Goal: Task Accomplishment & Management: Manage account settings

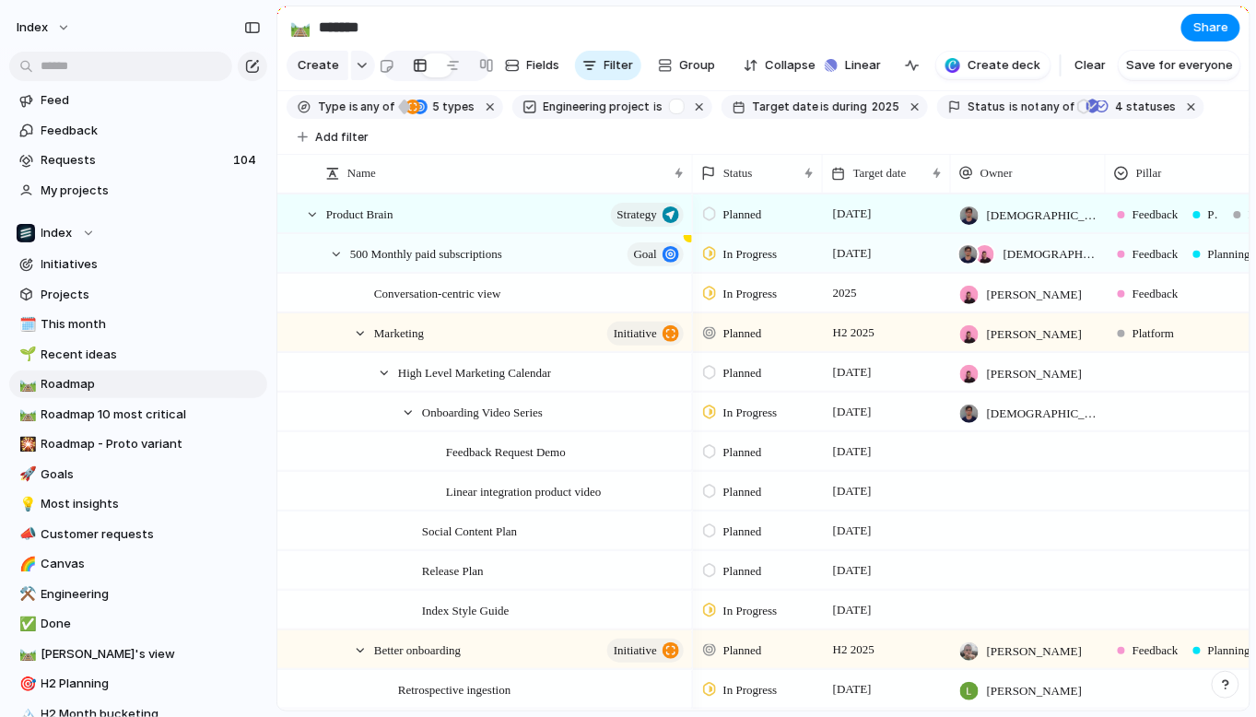
drag, startPoint x: 1255, startPoint y: 150, endPoint x: 1286, endPoint y: 150, distance: 30.4
click at [1255, 150] on html "Index Feed Feedback Requests 104 My projects Index Initiatives Projects 🗓️ This…" at bounding box center [628, 358] width 1256 height 717
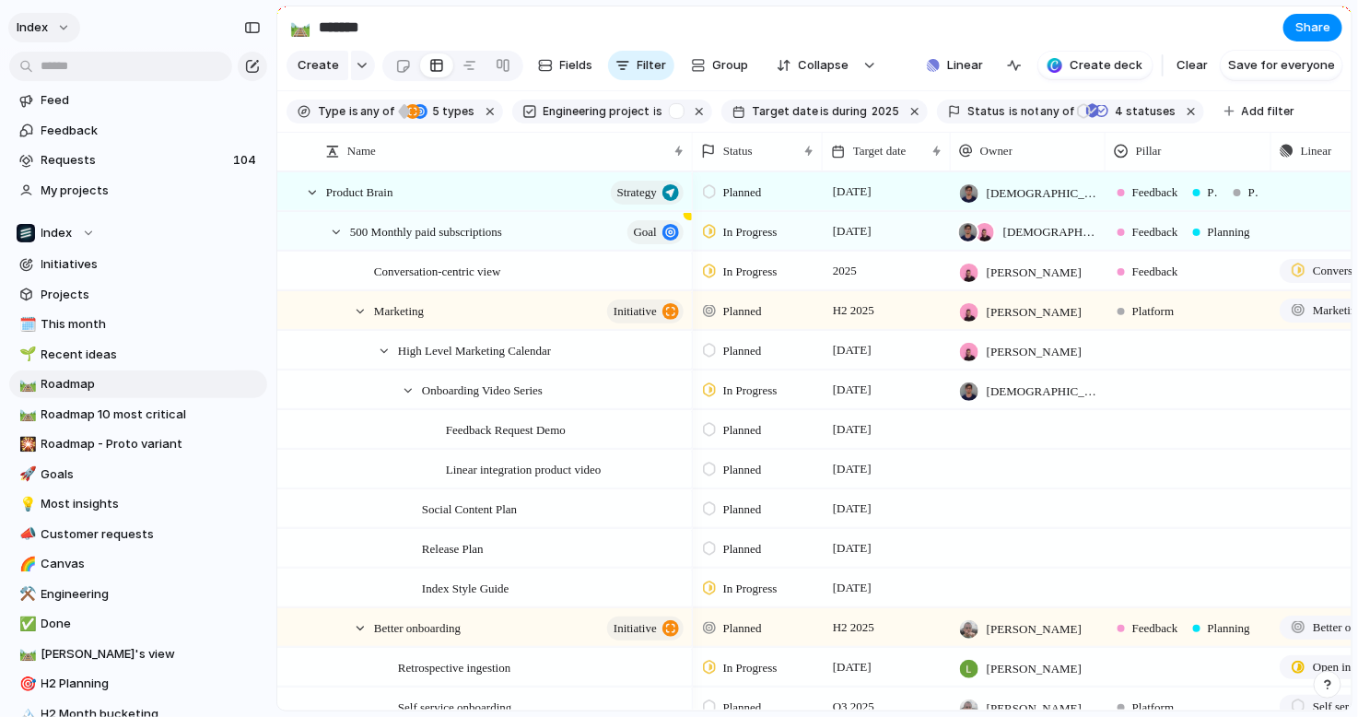
click at [33, 27] on span "Index" at bounding box center [32, 27] width 31 height 18
click at [32, 60] on div "Settings" at bounding box center [56, 69] width 73 height 18
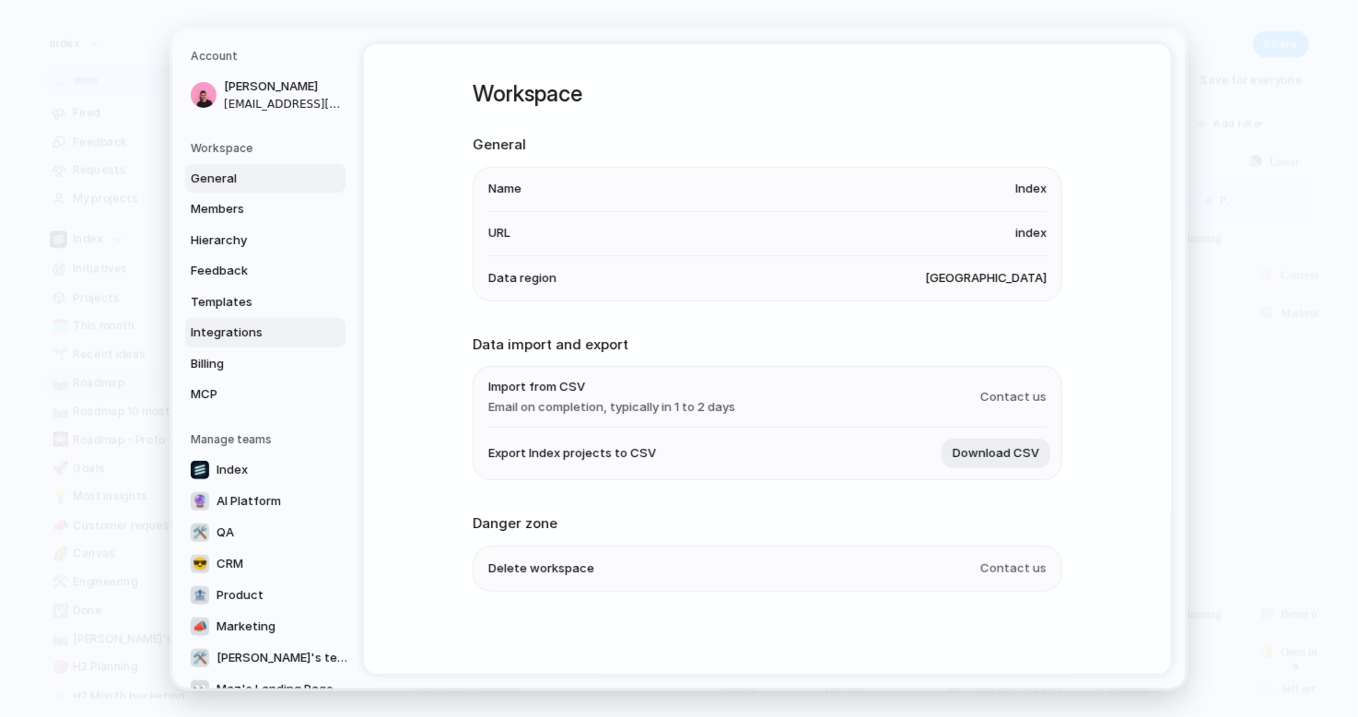
click at [218, 323] on link "Integrations" at bounding box center [265, 332] width 160 height 29
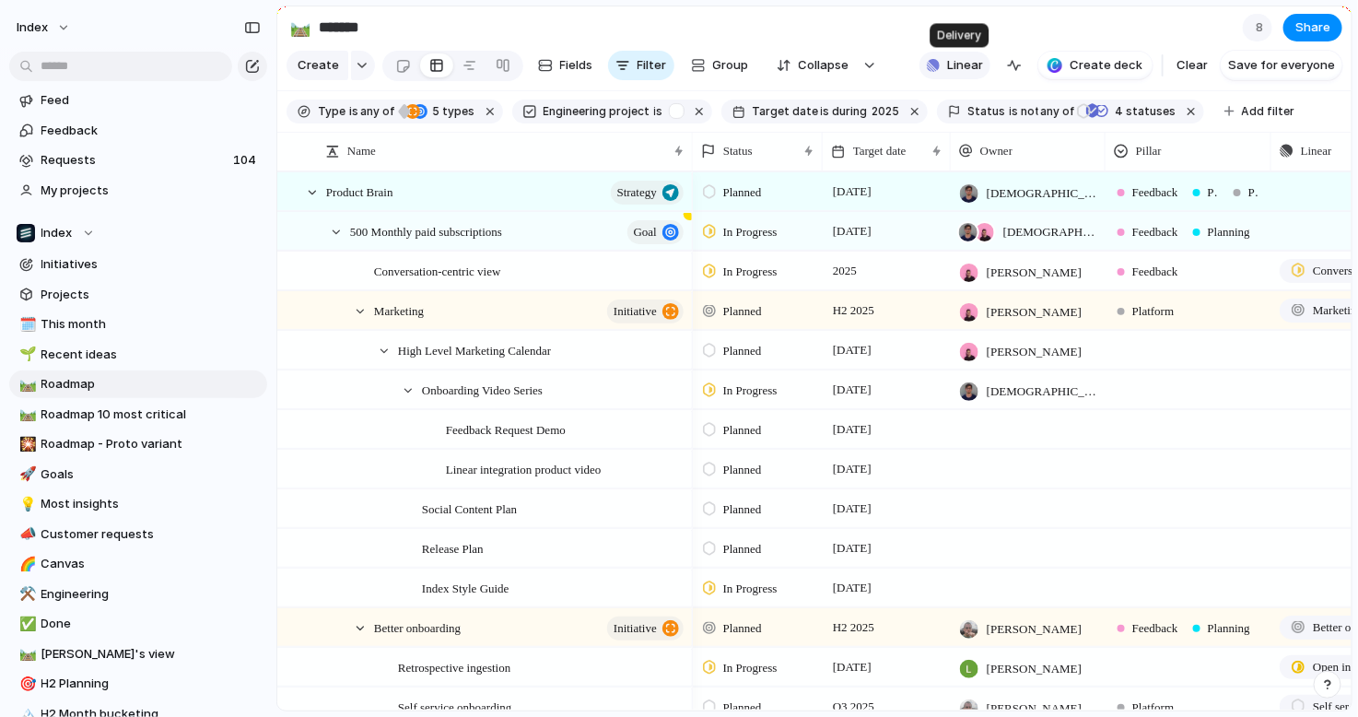
click at [949, 68] on button "Linear" at bounding box center [955, 66] width 71 height 28
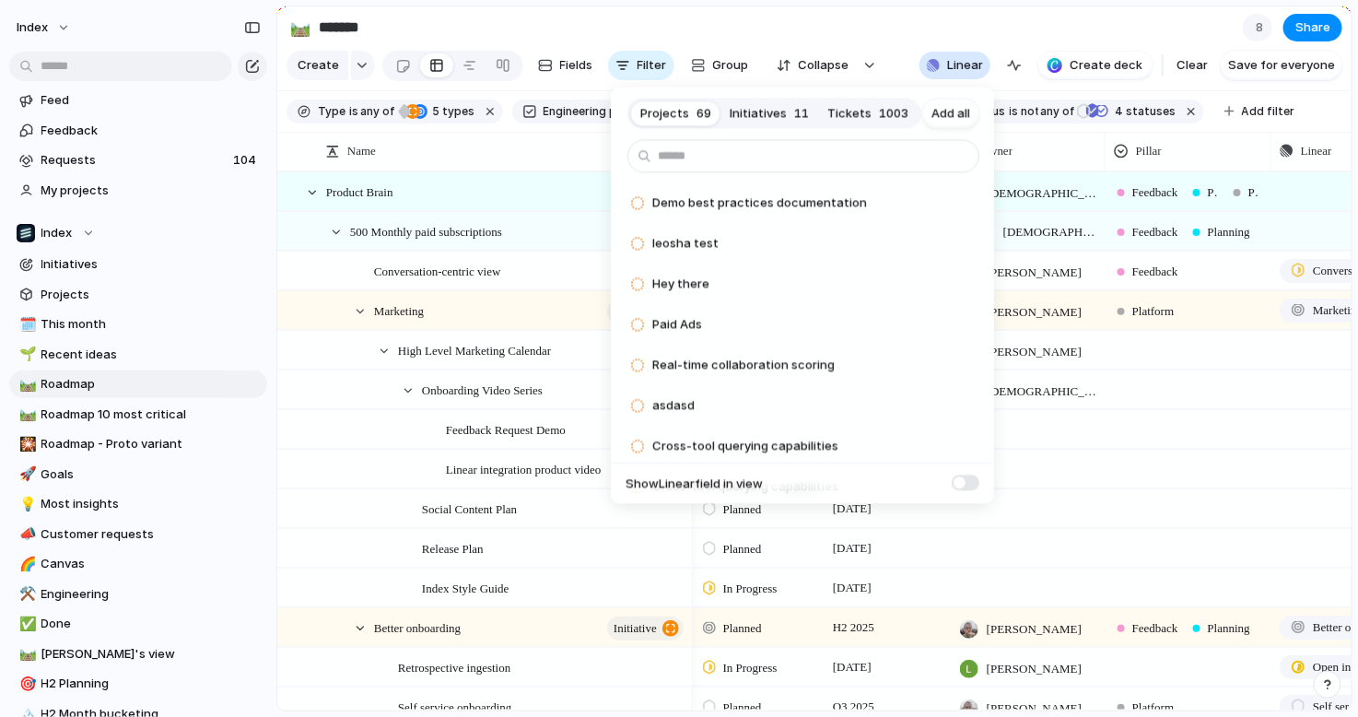
click at [531, 269] on div "Projects 69 Initiatives 11 Tickets 1003 Add all Demo best practices documentati…" at bounding box center [679, 358] width 1358 height 717
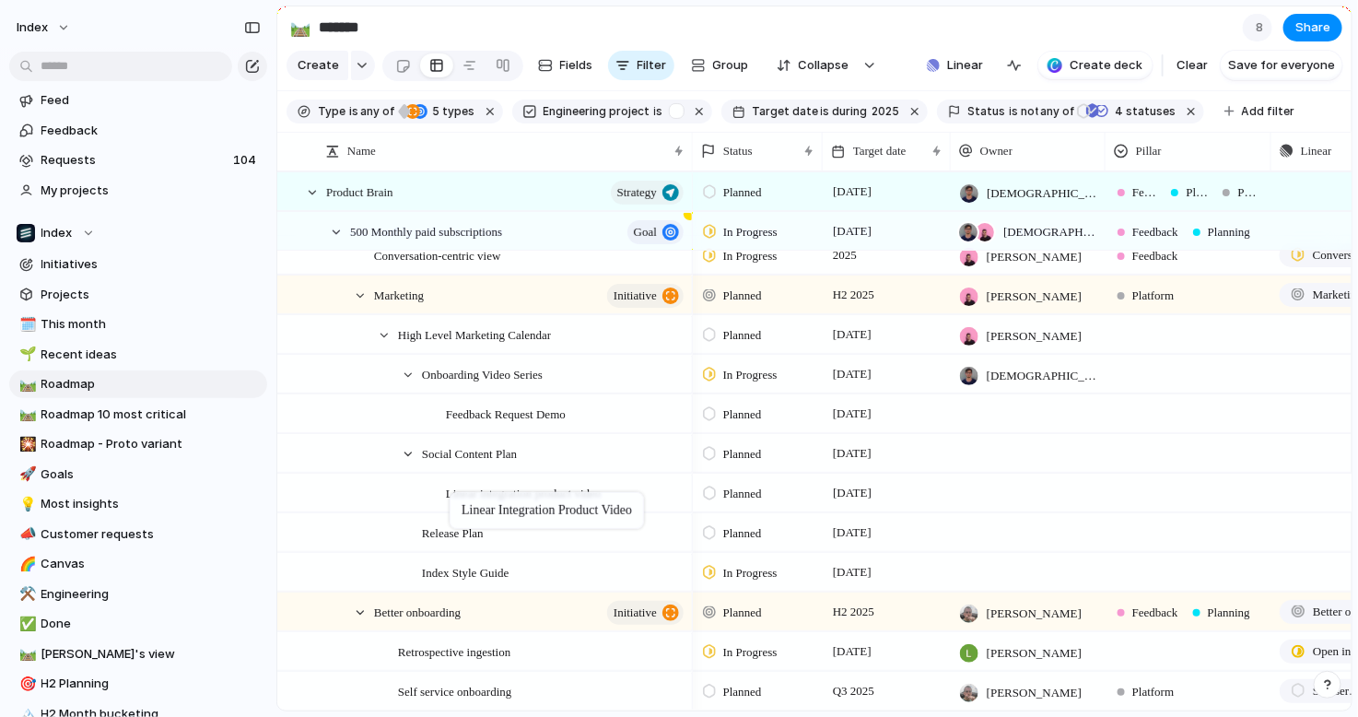
drag, startPoint x: 477, startPoint y: 440, endPoint x: 459, endPoint y: 496, distance: 59.2
click at [747, 454] on span "Planned" at bounding box center [742, 454] width 39 height 18
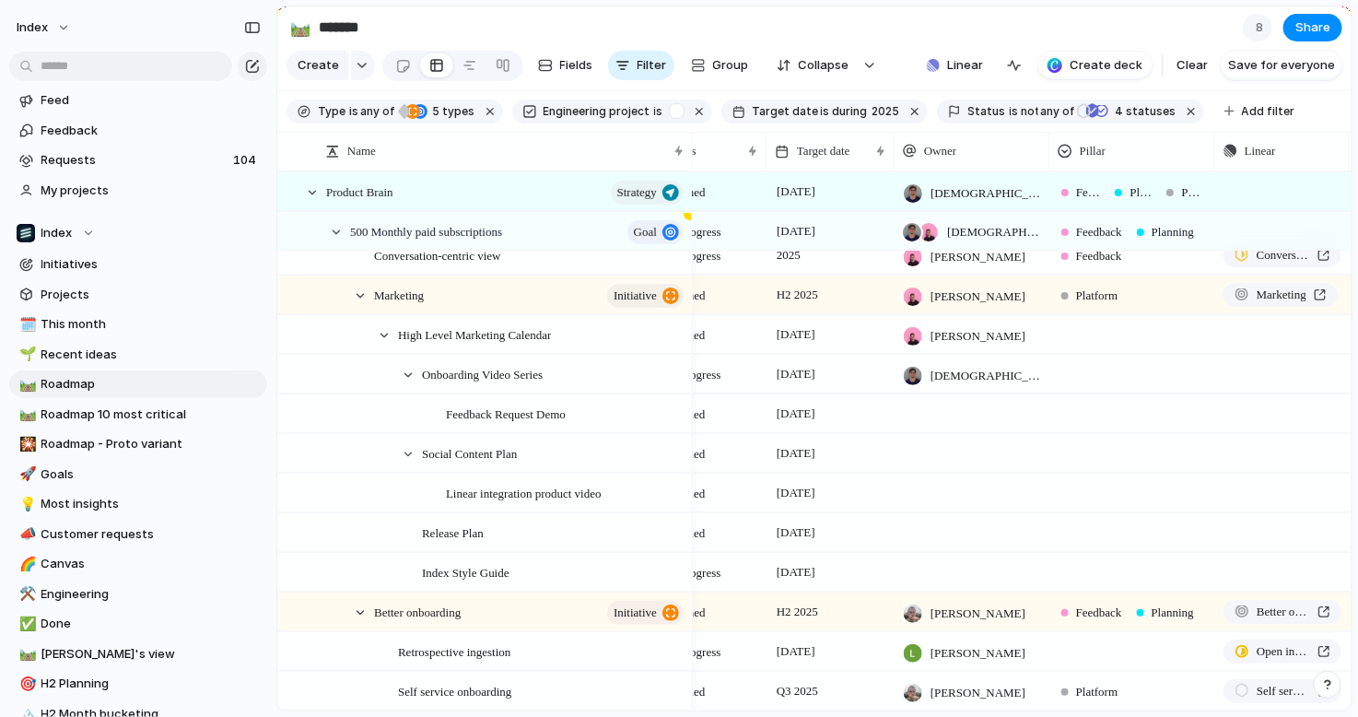
scroll to position [0, 74]
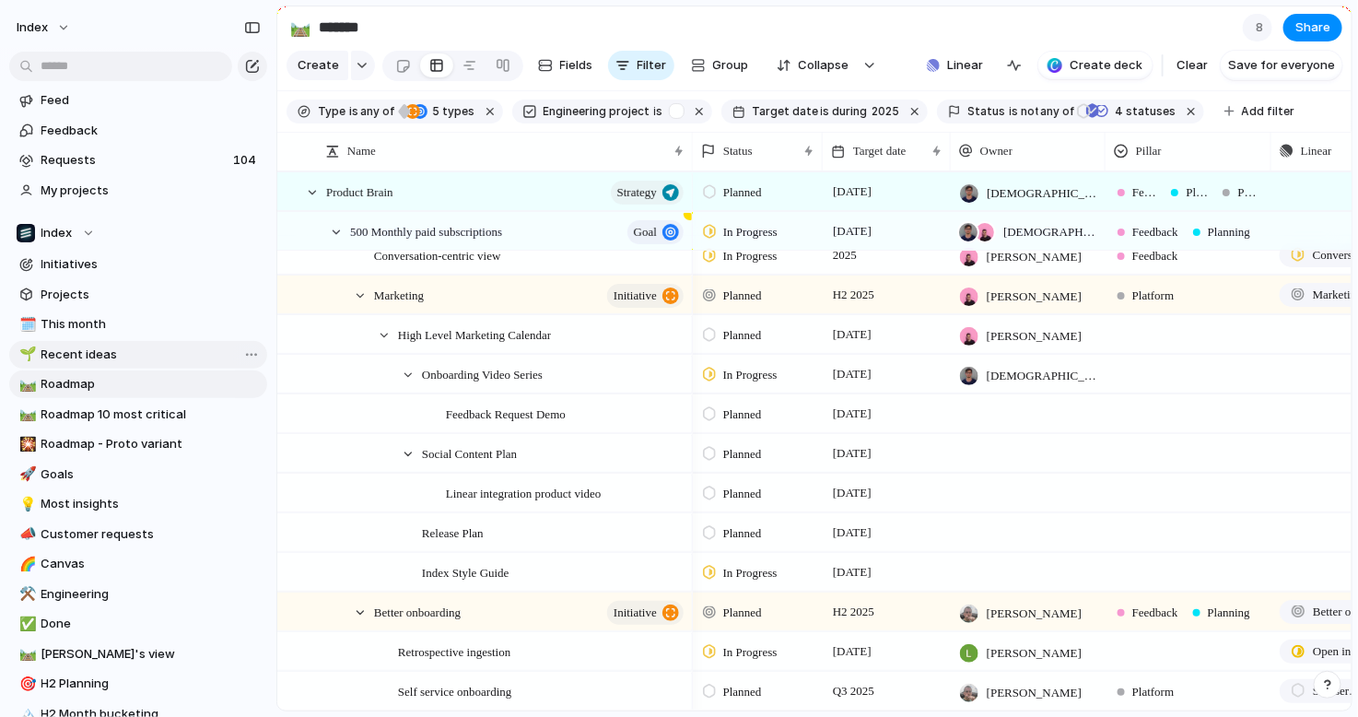
click at [91, 362] on span "Recent ideas" at bounding box center [150, 355] width 219 height 18
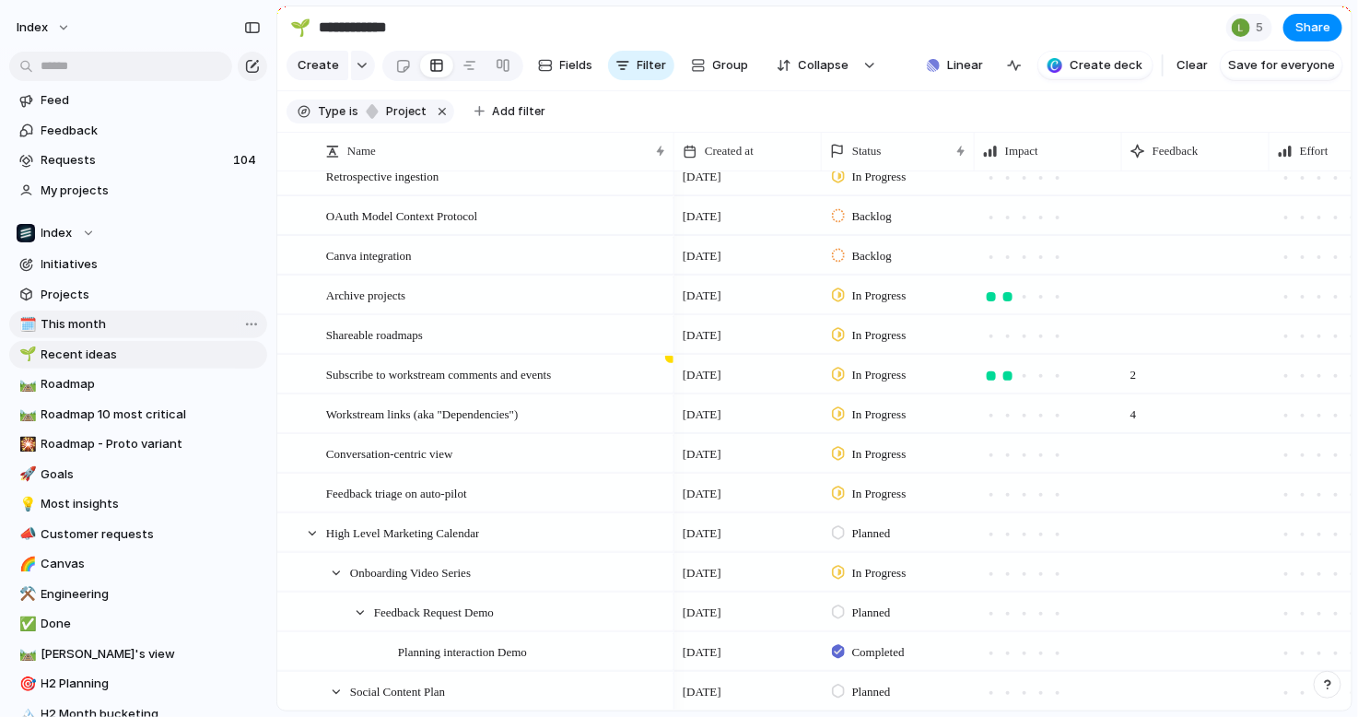
click at [116, 324] on span "This month" at bounding box center [150, 324] width 219 height 18
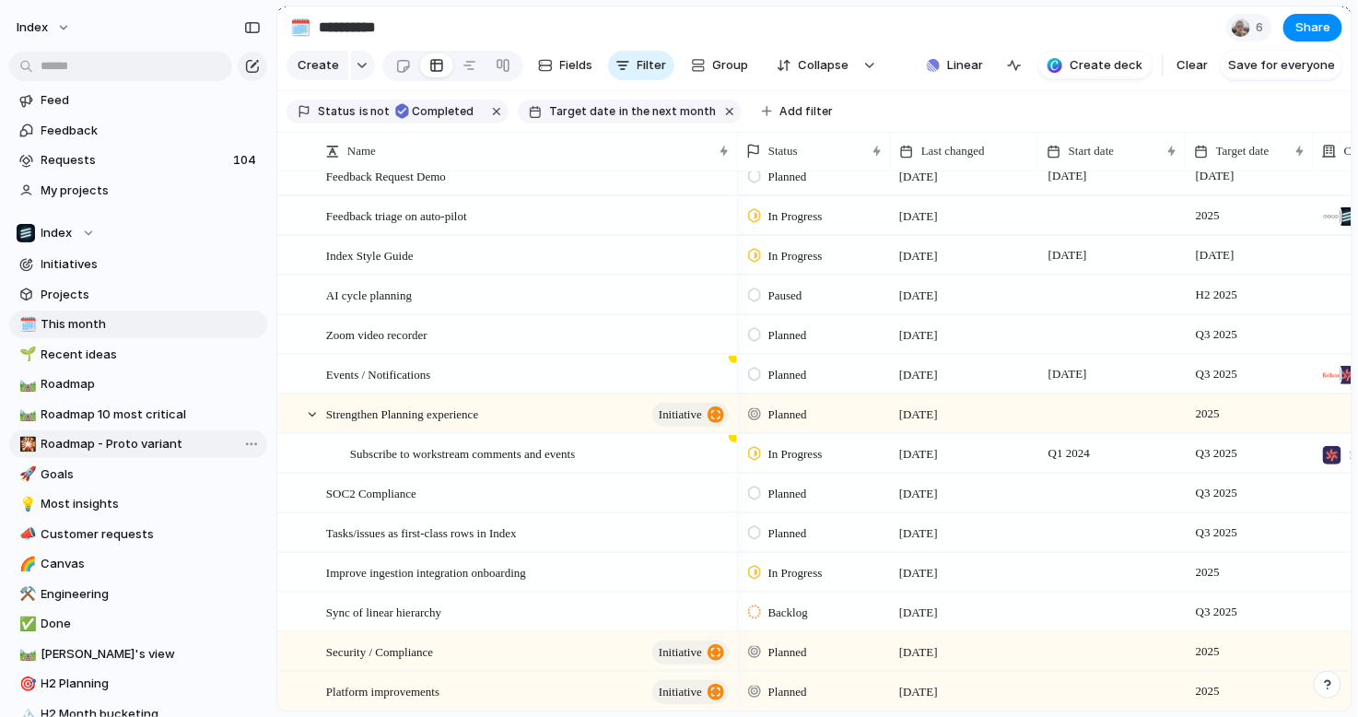
click at [89, 451] on span "Roadmap - Proto variant" at bounding box center [150, 444] width 219 height 18
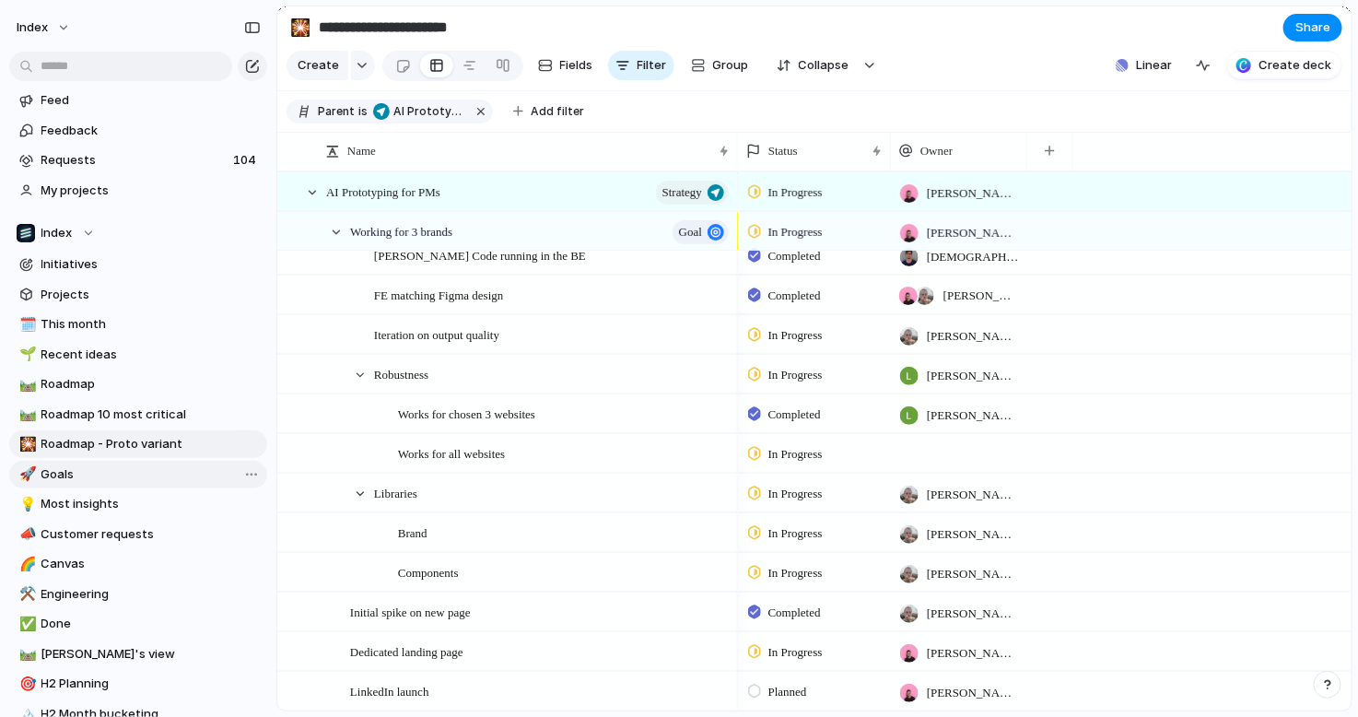
click at [83, 475] on span "Goals" at bounding box center [150, 474] width 219 height 18
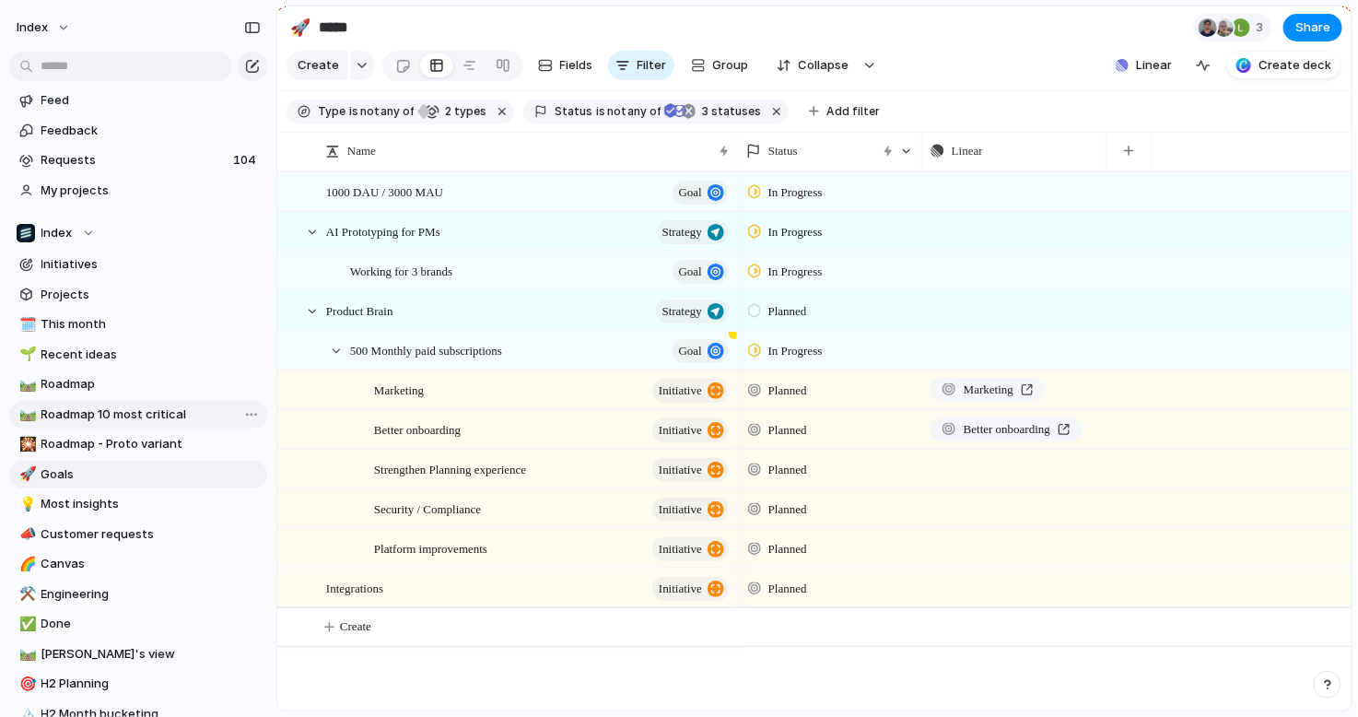
click at [105, 416] on span "Roadmap 10 most critical" at bounding box center [150, 415] width 219 height 18
type input "**********"
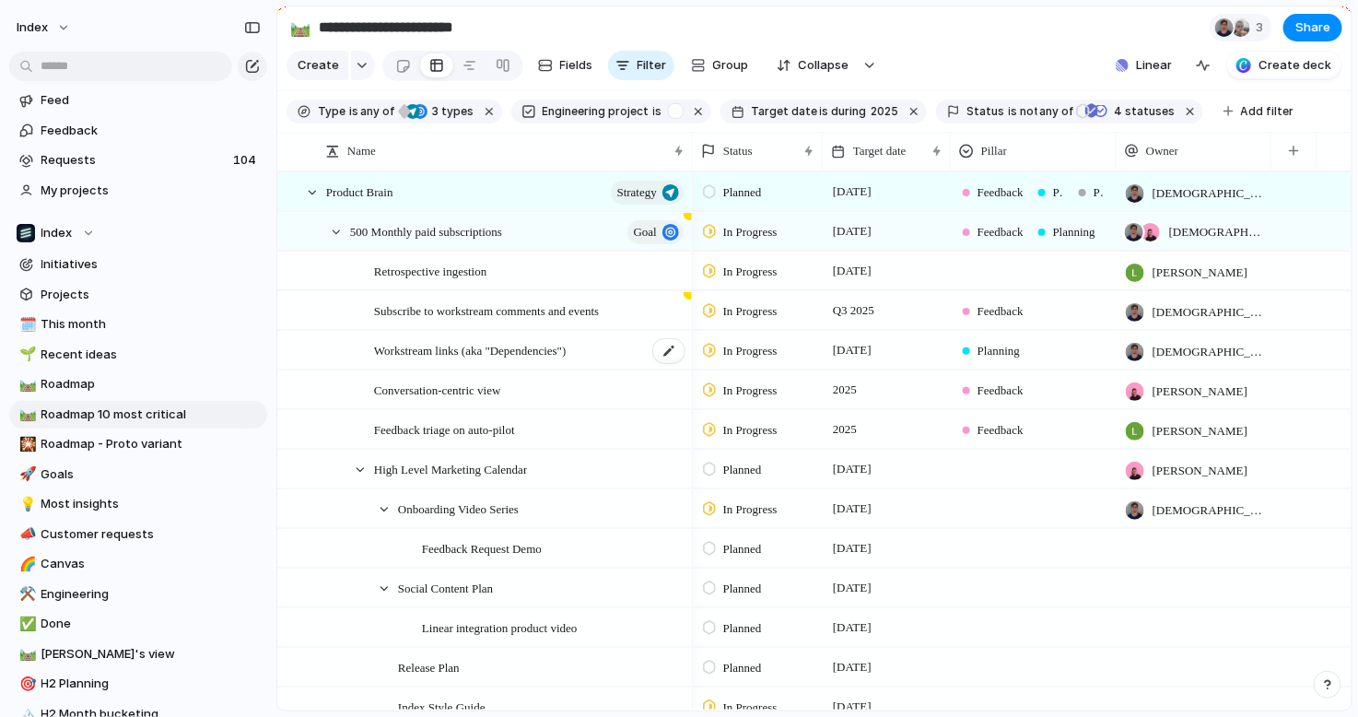
click at [413, 349] on span "Workstream links (aka "Dependencies")" at bounding box center [470, 349] width 192 height 21
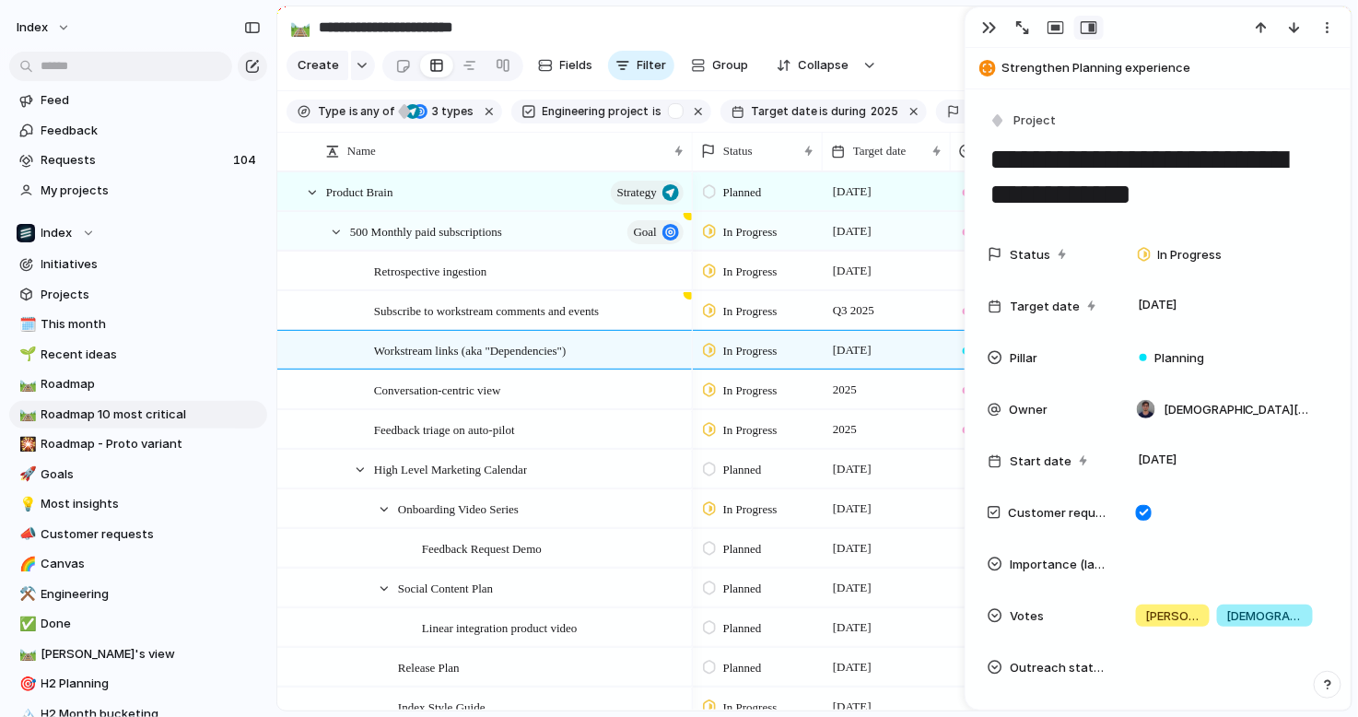
click at [985, 41] on div at bounding box center [1158, 27] width 385 height 41
click at [994, 22] on div "button" at bounding box center [989, 27] width 15 height 15
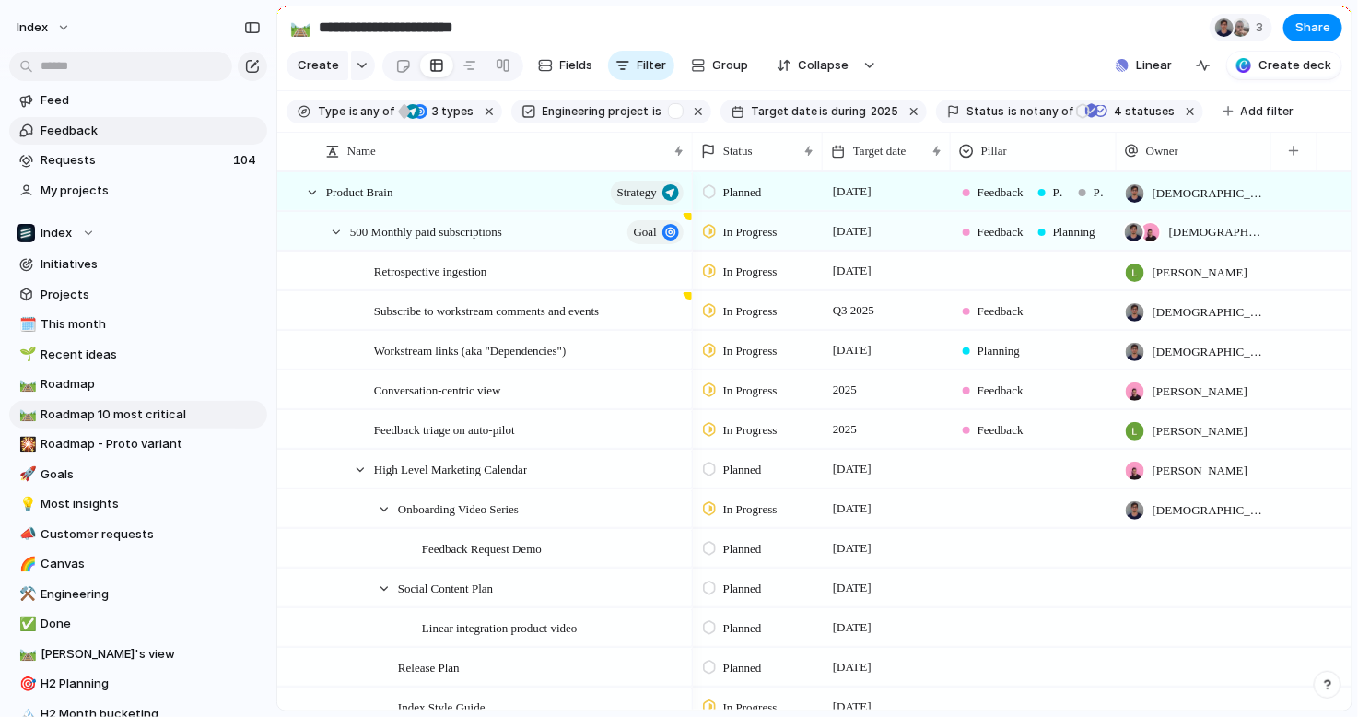
click at [110, 138] on span "Feedback" at bounding box center [150, 131] width 219 height 18
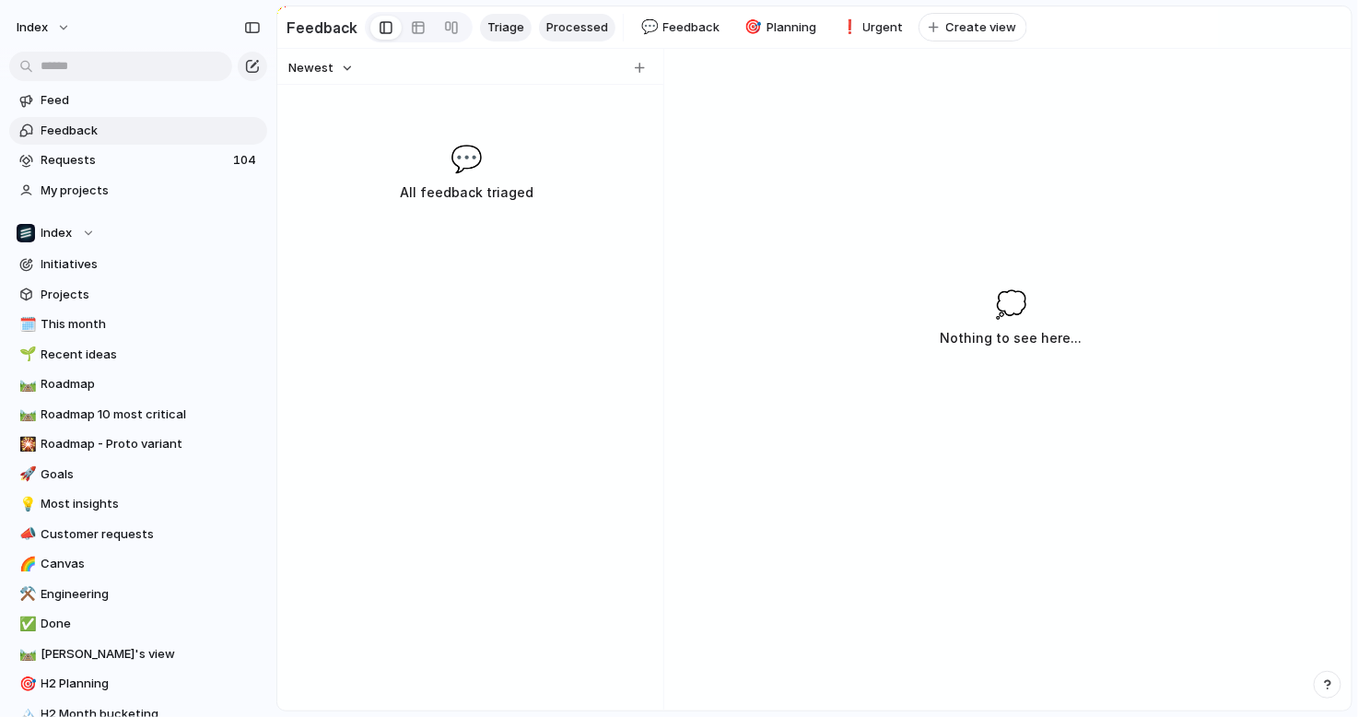
click at [584, 35] on span "Processed" at bounding box center [578, 27] width 62 height 18
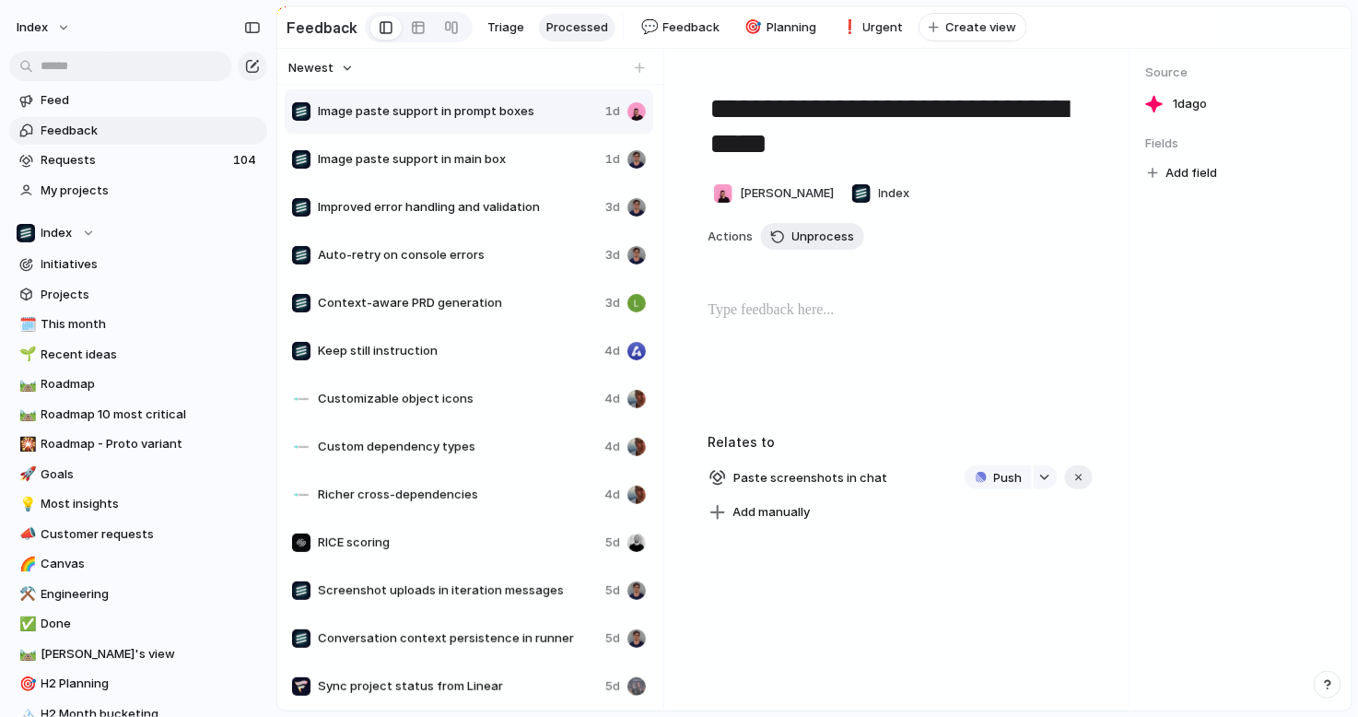
click at [475, 114] on span "Image paste support in prompt boxes" at bounding box center [458, 111] width 280 height 18
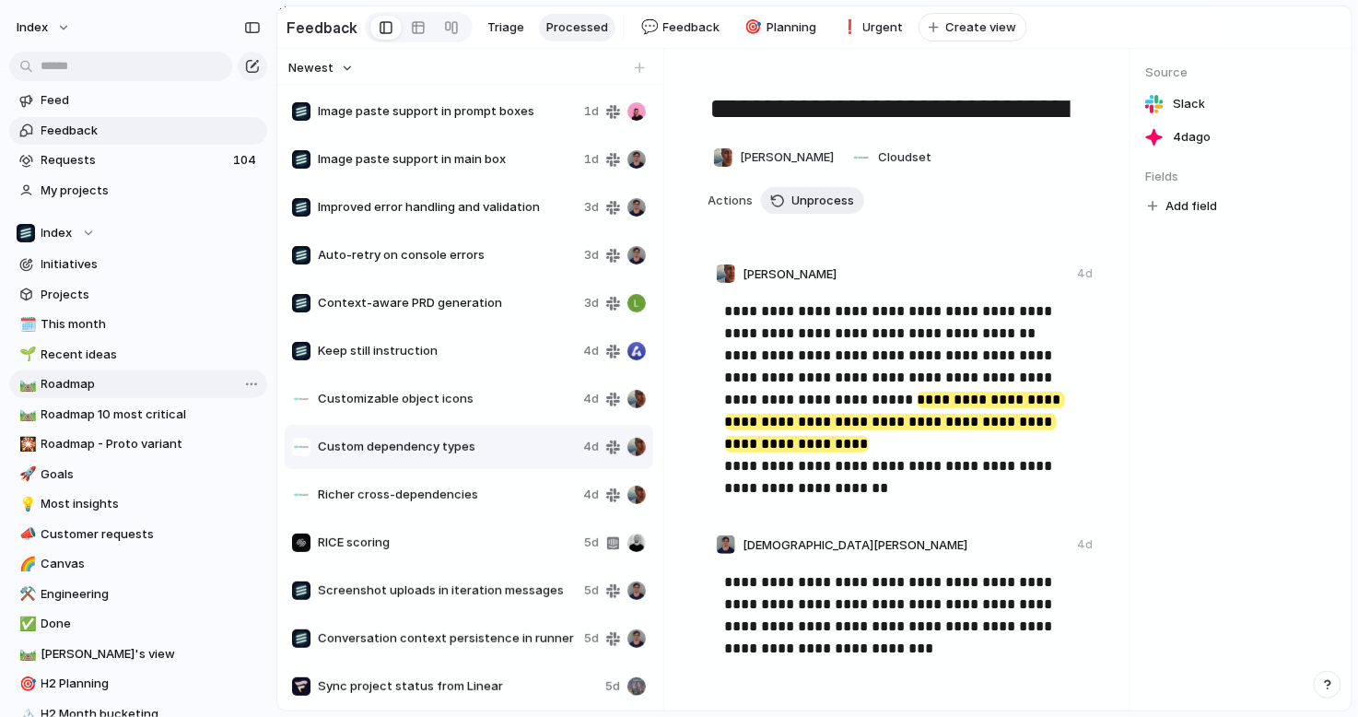
click at [93, 385] on span "Roadmap" at bounding box center [150, 384] width 219 height 18
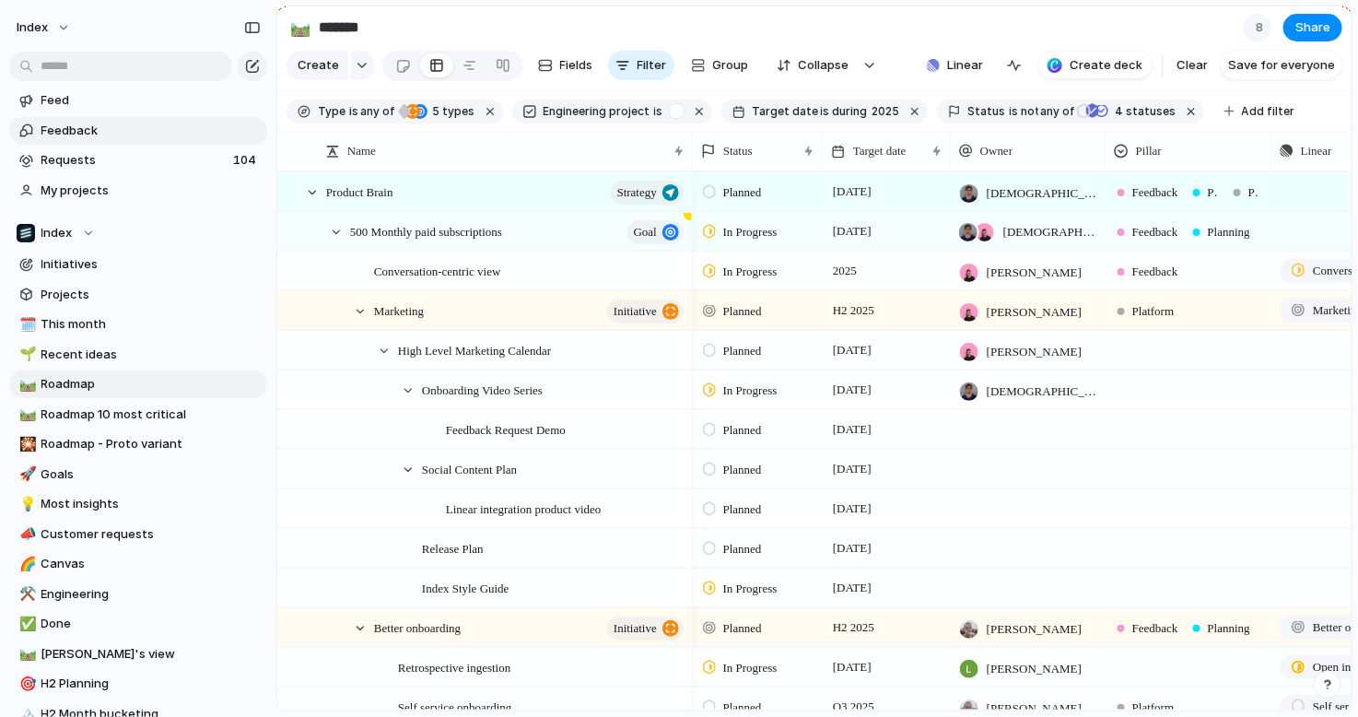
click at [112, 120] on link "Feedback" at bounding box center [138, 131] width 258 height 28
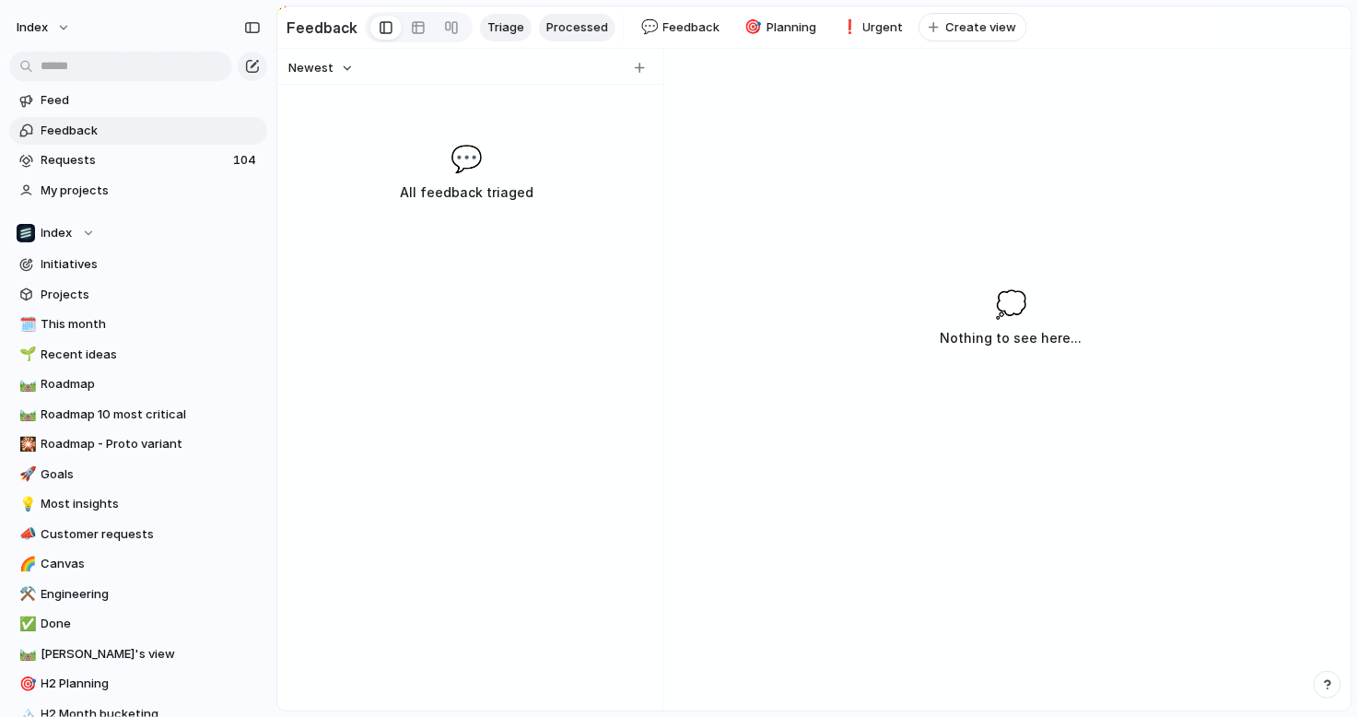
click at [547, 31] on span "Processed" at bounding box center [578, 27] width 62 height 18
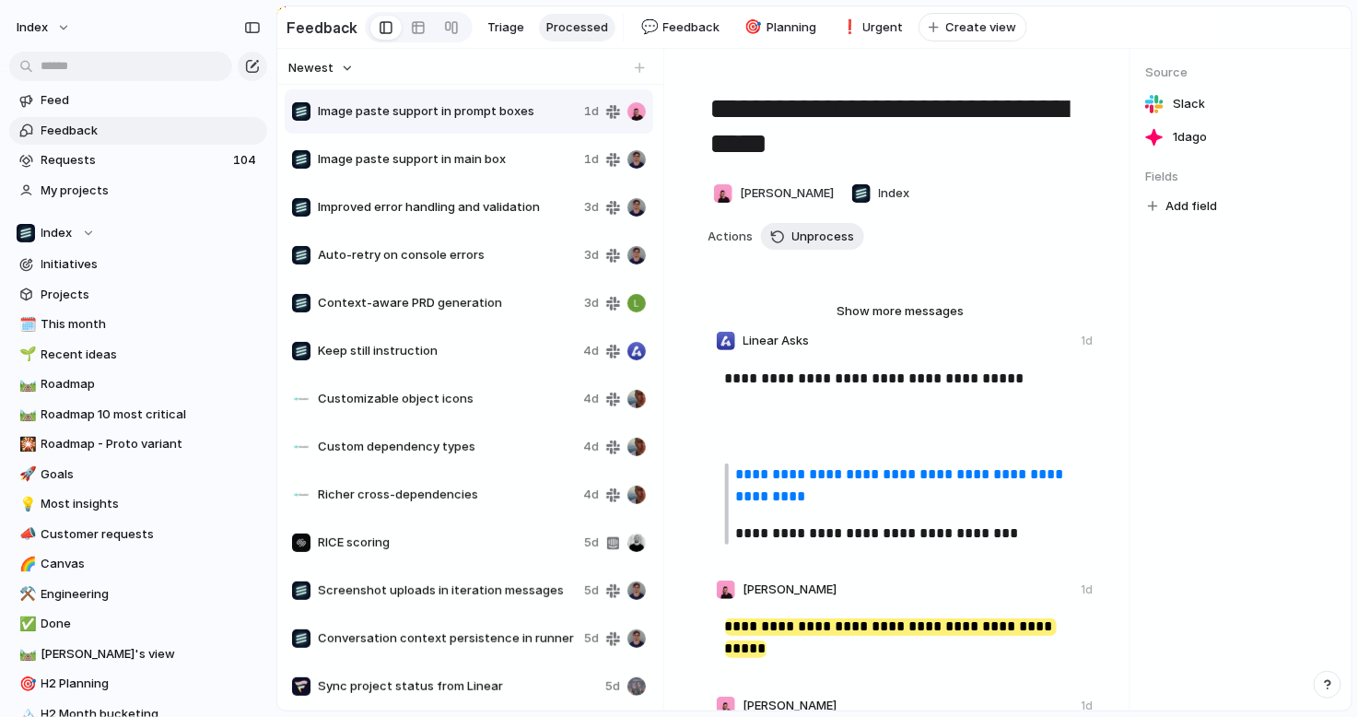
click at [413, 391] on span "Customizable object icons" at bounding box center [447, 399] width 258 height 18
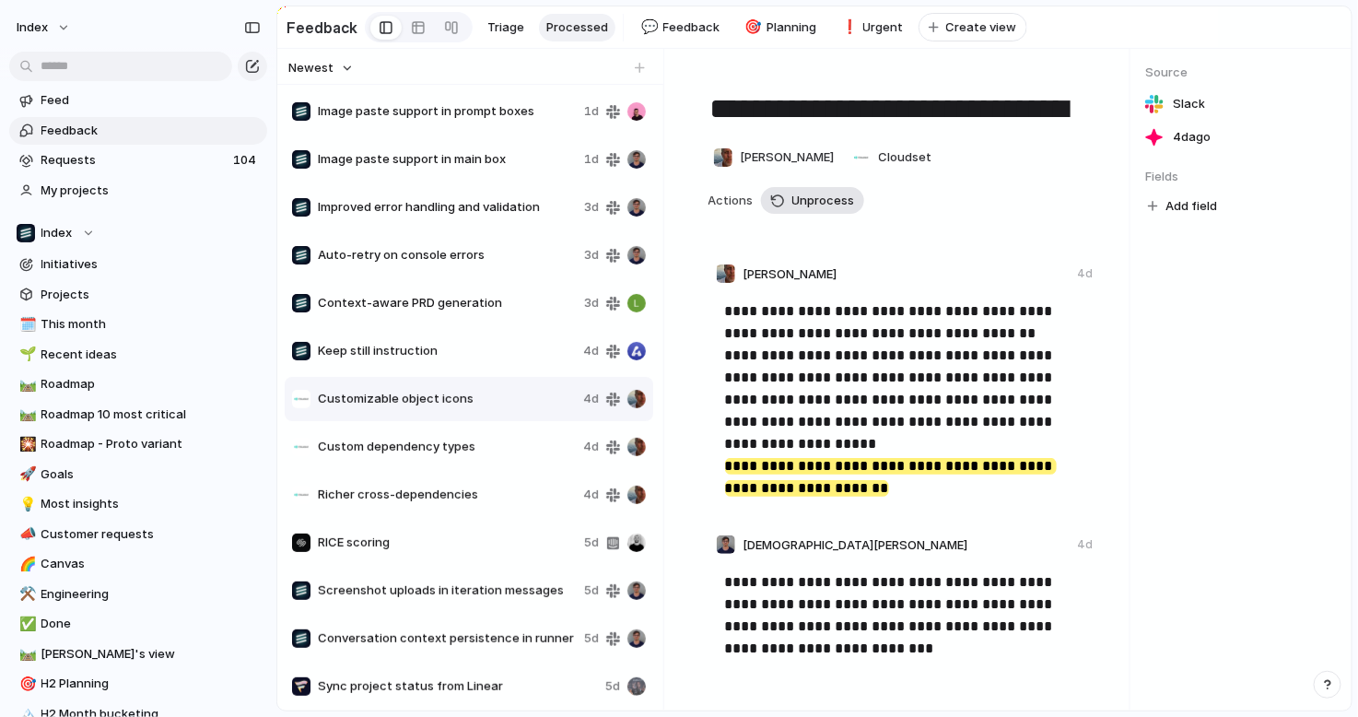
click at [769, 203] on button "Unprocess" at bounding box center [812, 201] width 103 height 28
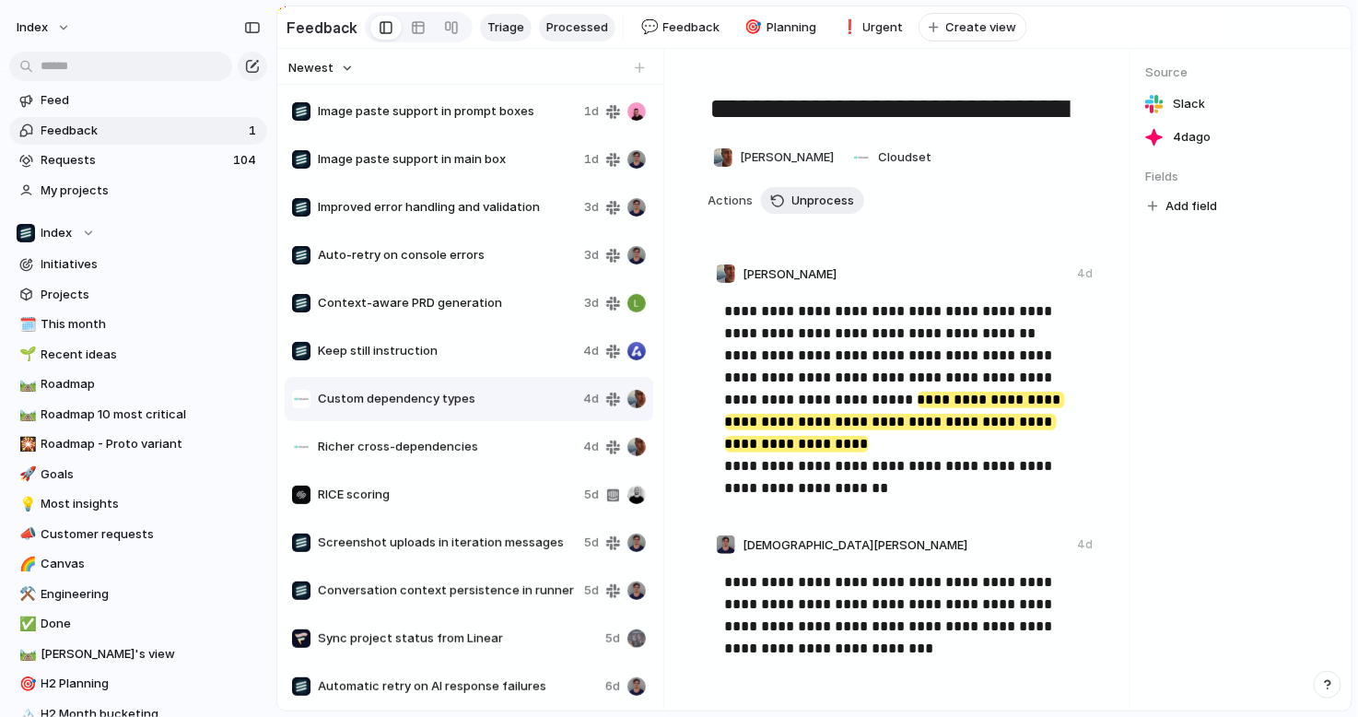
click at [502, 26] on span "Triage" at bounding box center [506, 27] width 37 height 18
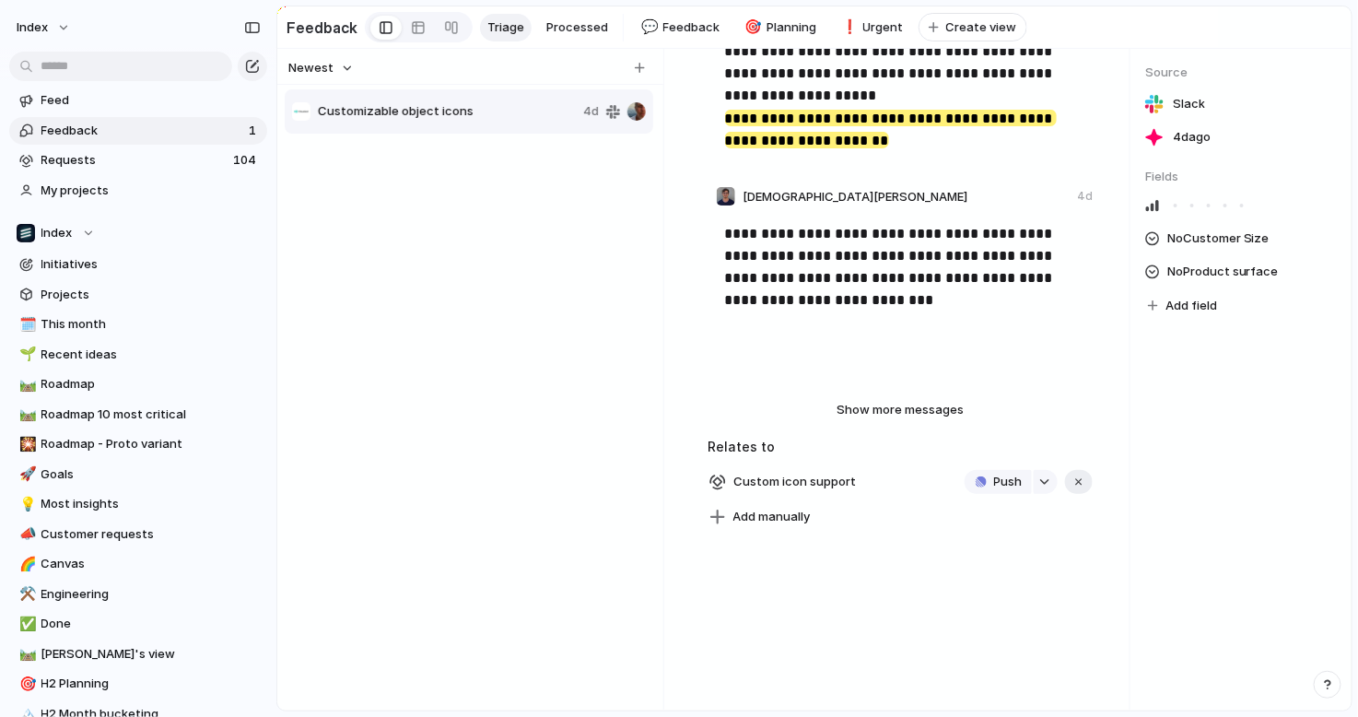
scroll to position [406, 0]
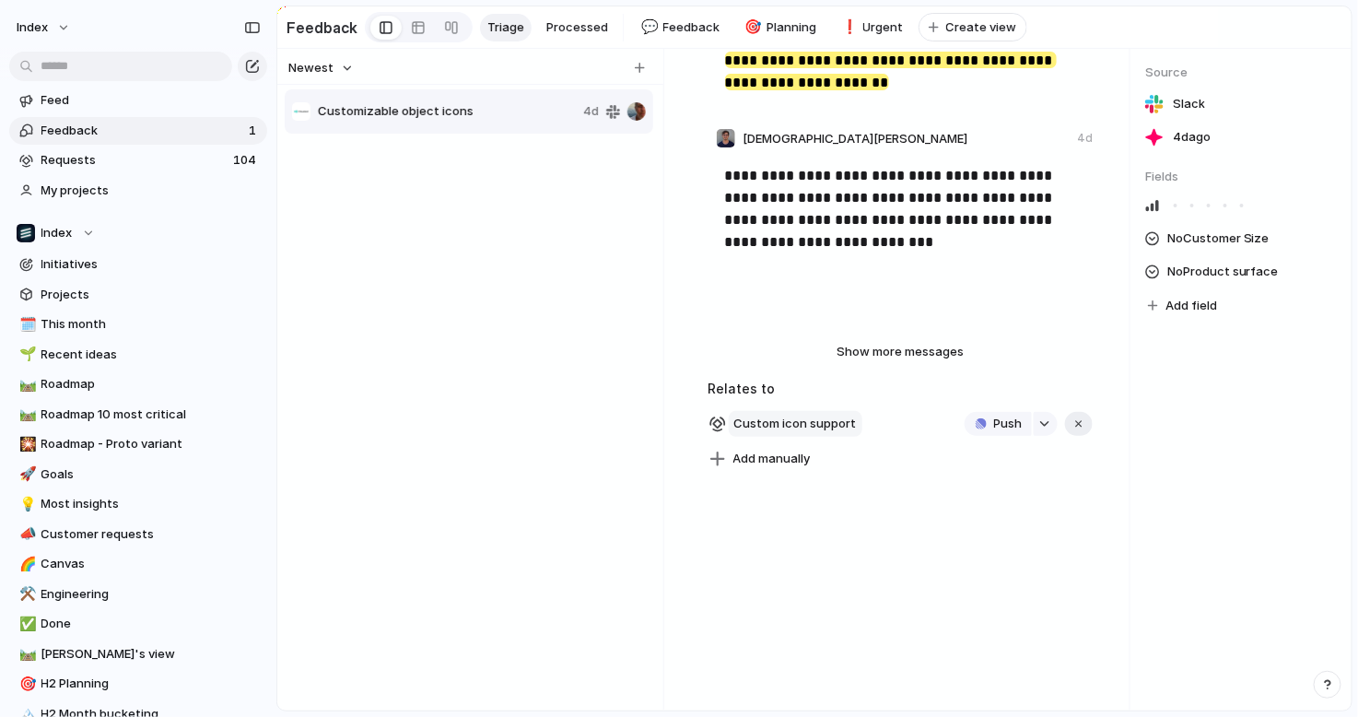
click at [759, 429] on span "Custom icon support" at bounding box center [796, 424] width 134 height 26
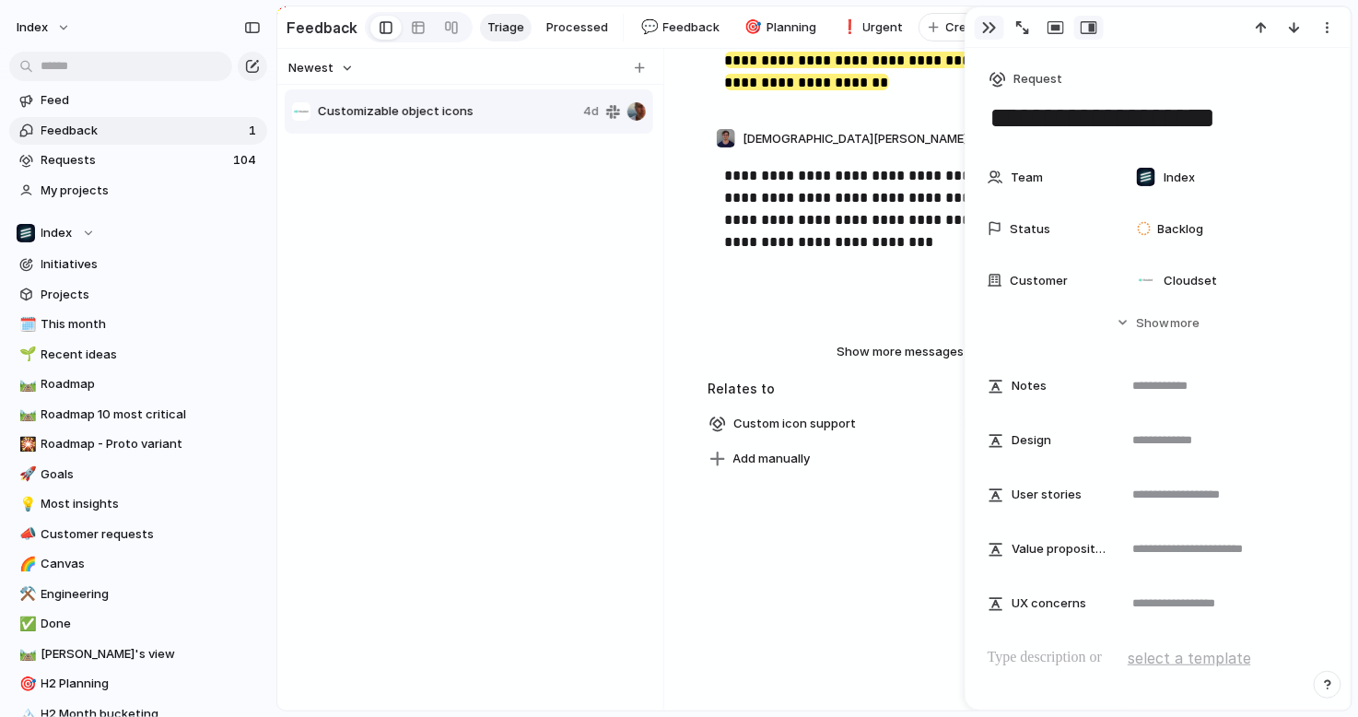
click at [995, 23] on div "button" at bounding box center [989, 27] width 15 height 15
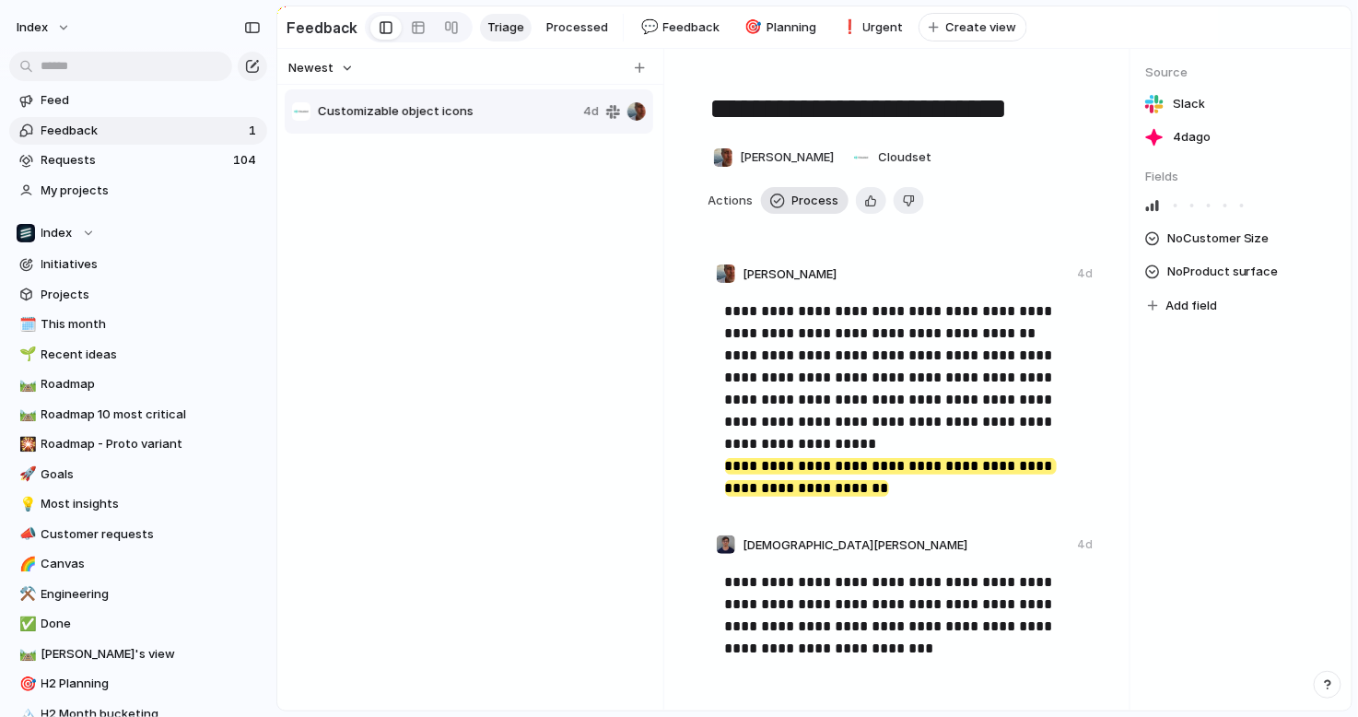
click at [811, 197] on span "Process" at bounding box center [816, 201] width 47 height 18
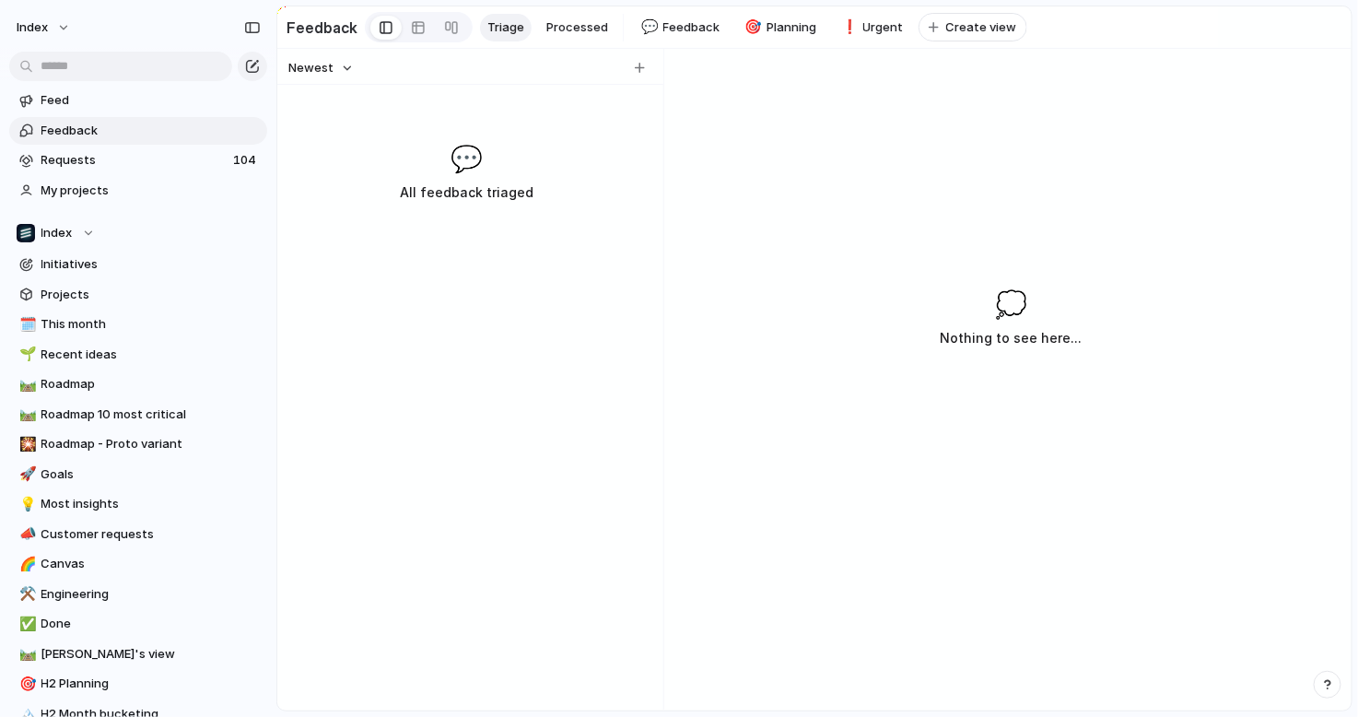
click at [52, 41] on div "Index" at bounding box center [138, 24] width 276 height 48
click at [52, 32] on button "Index" at bounding box center [44, 27] width 72 height 29
click at [51, 61] on span "Settings" at bounding box center [67, 69] width 51 height 18
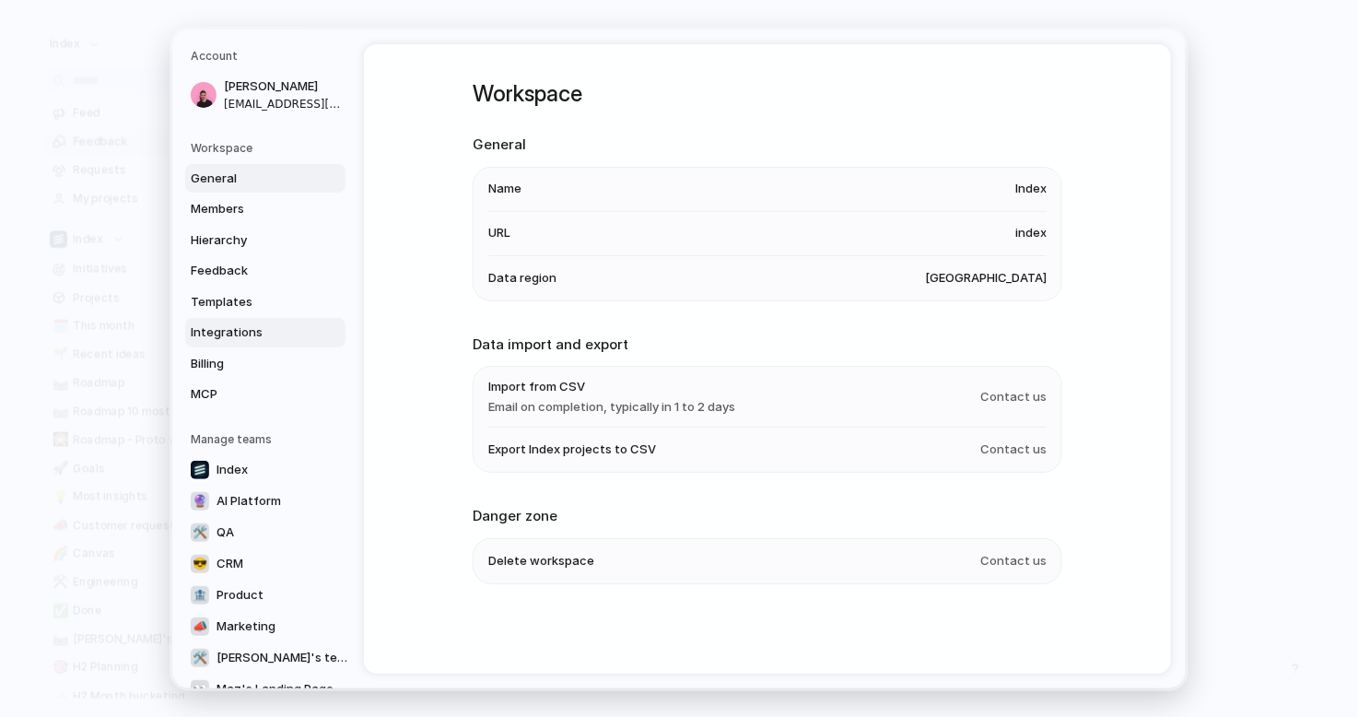
click at [227, 329] on span "Integrations" at bounding box center [250, 332] width 118 height 18
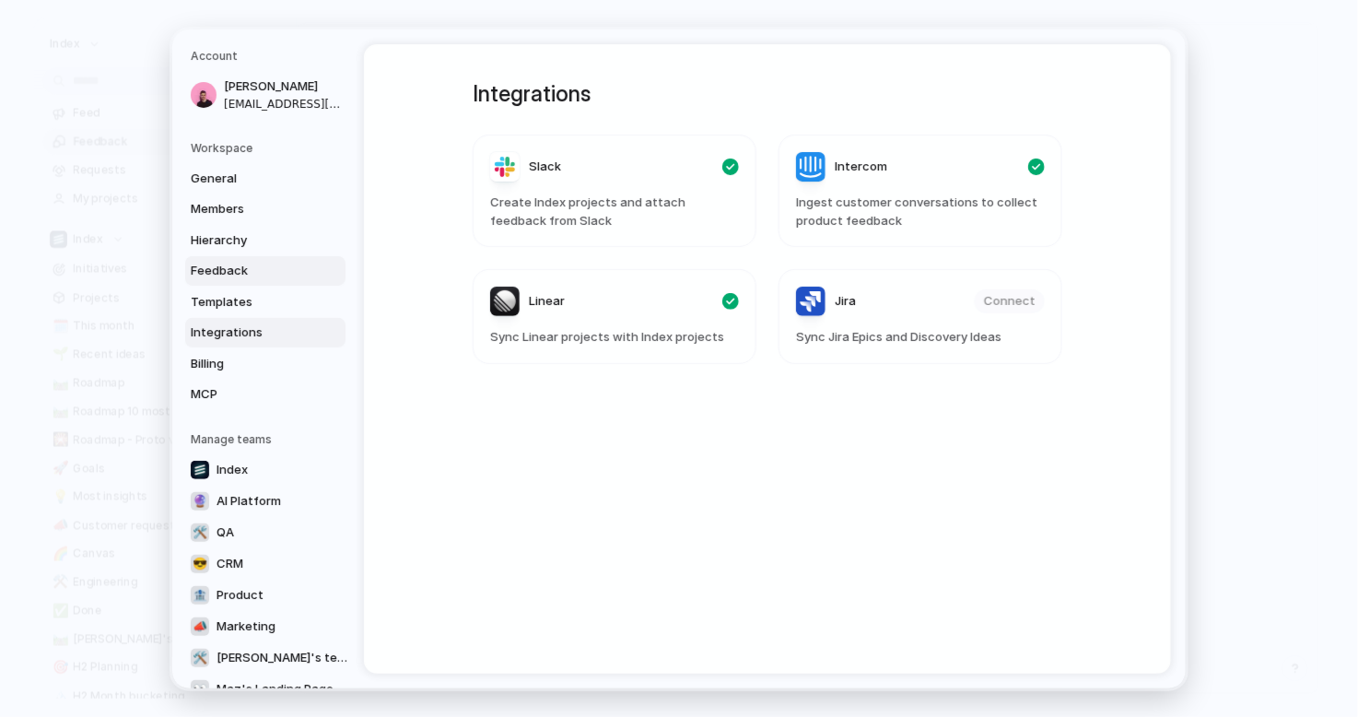
click at [235, 265] on span "Feedback" at bounding box center [250, 271] width 118 height 18
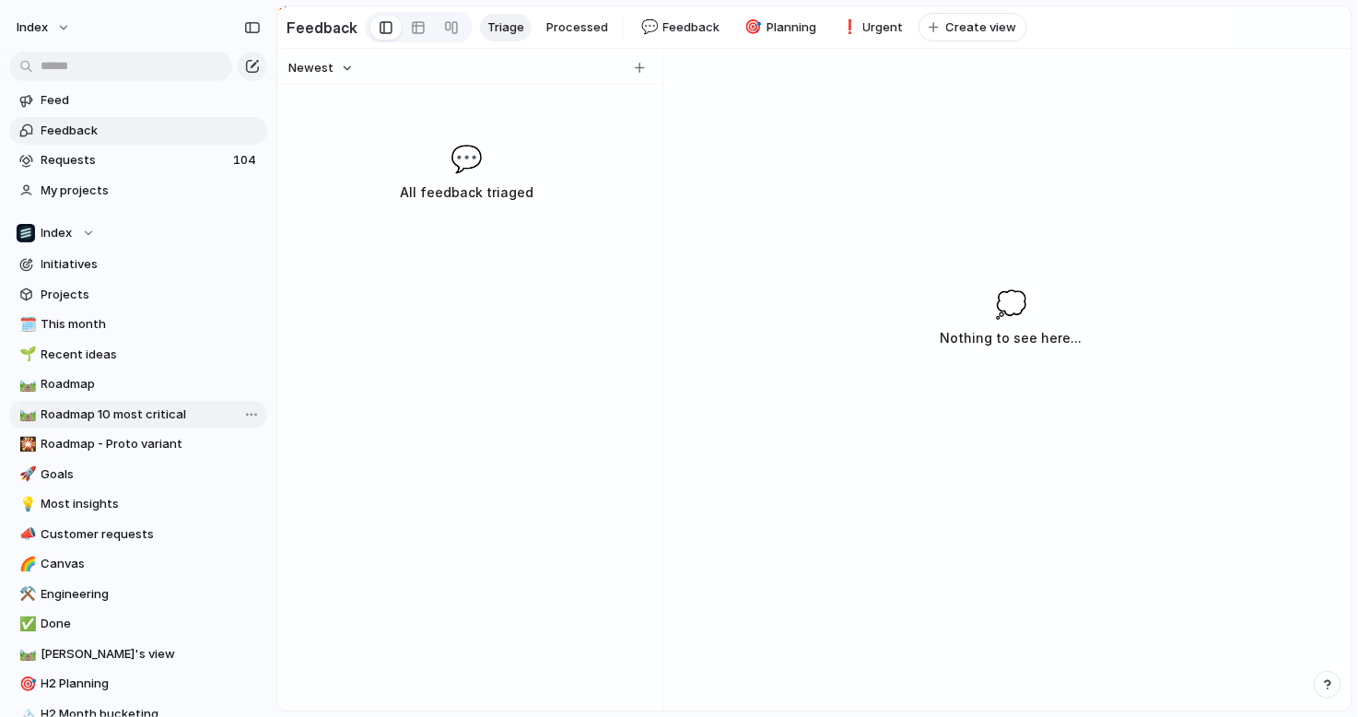
click at [123, 403] on link "🛤️ Roadmap 10 most critical" at bounding box center [138, 415] width 258 height 28
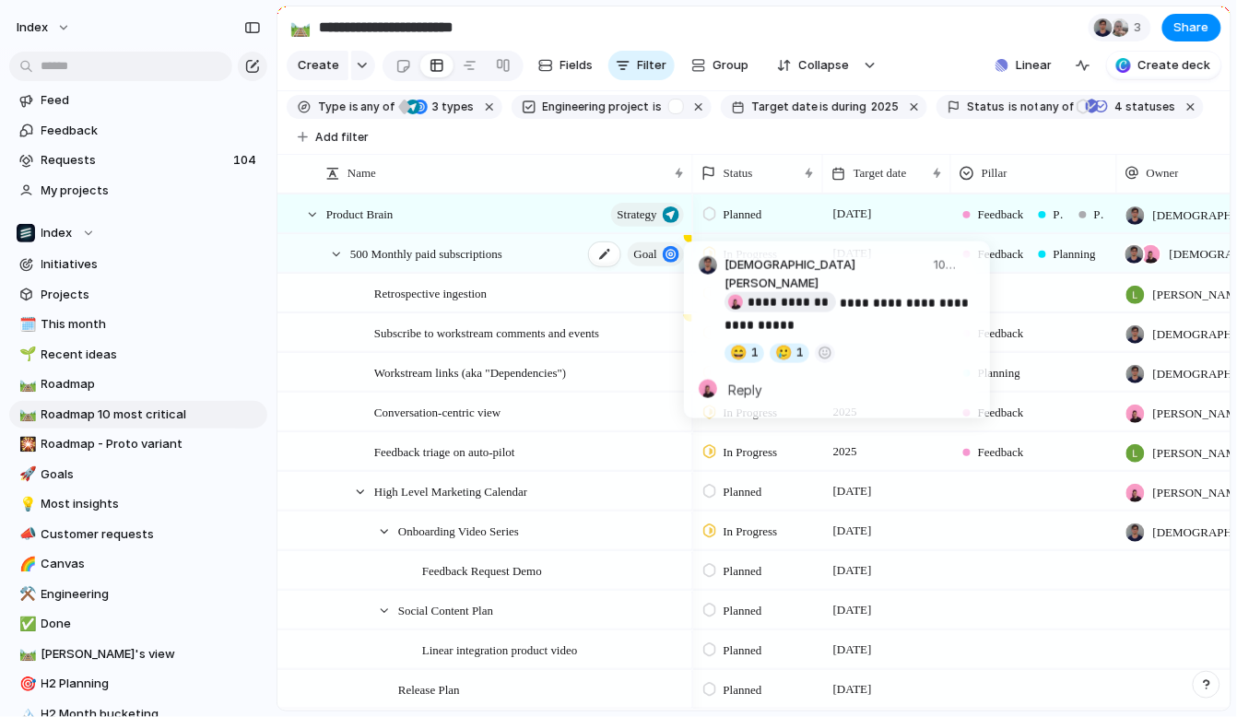
scroll to position [0, 88]
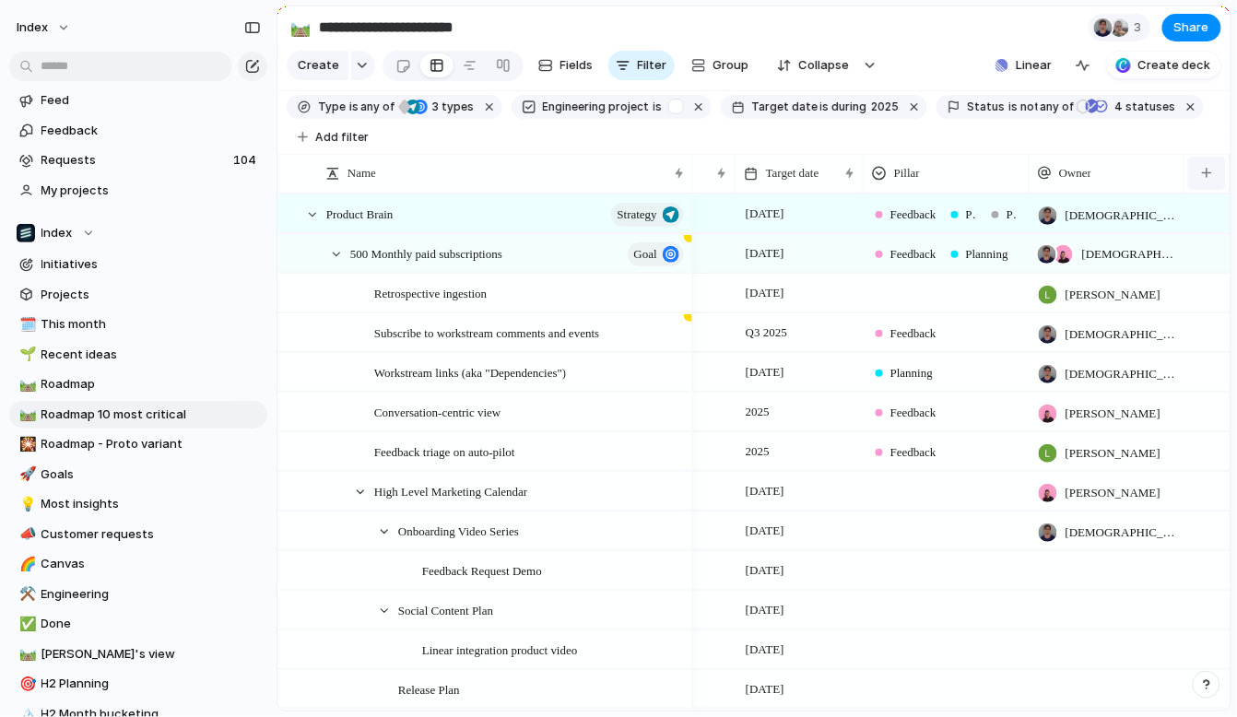
click at [1194, 171] on button "button" at bounding box center [1207, 173] width 38 height 33
type input "*********"
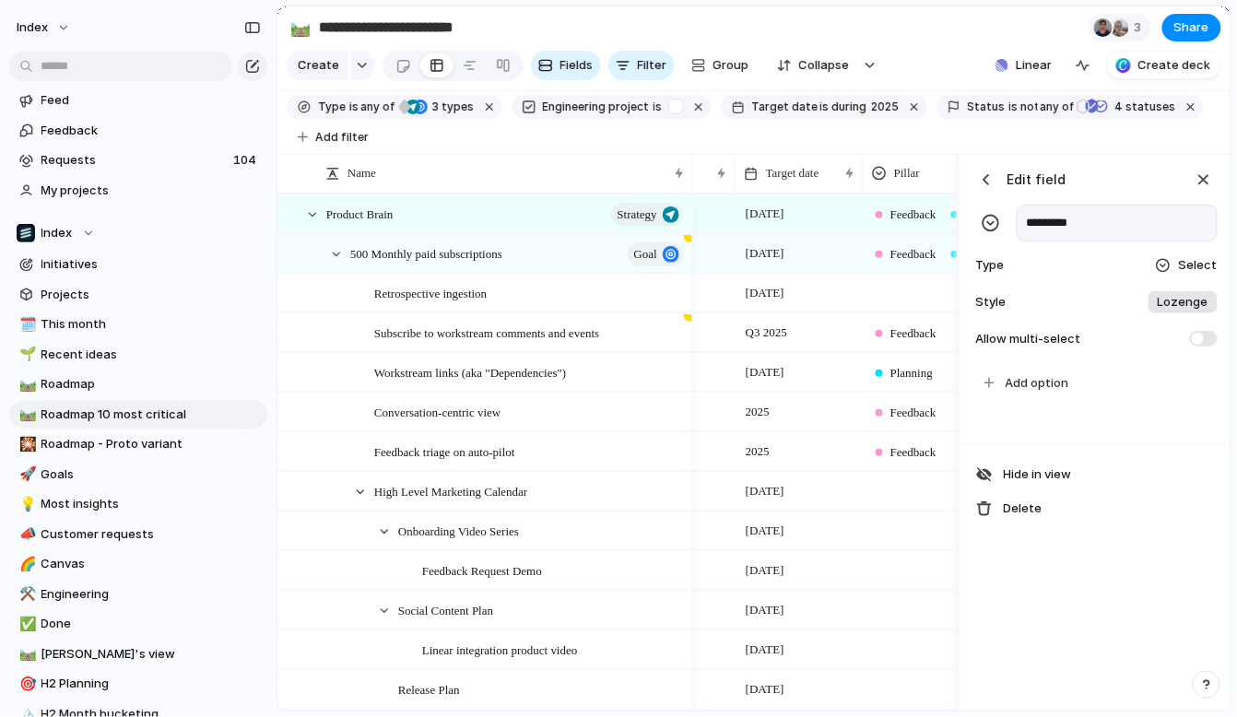
scroll to position [0, 507]
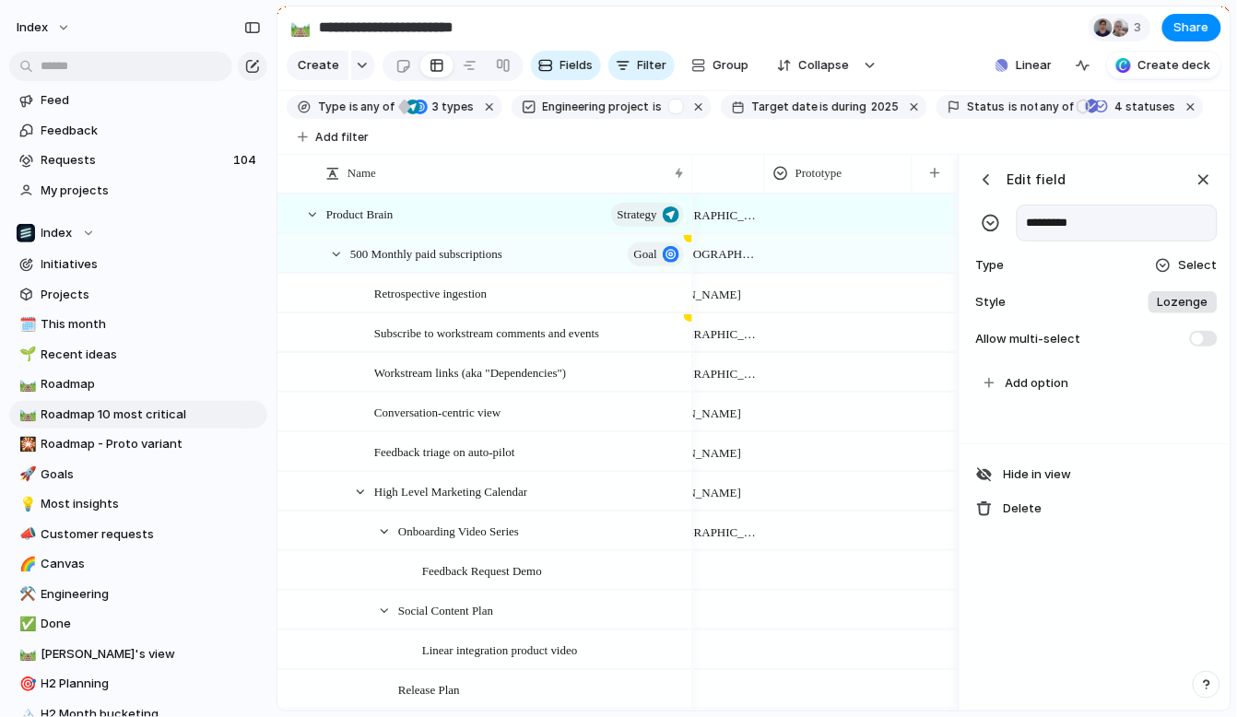
click at [1170, 265] on div at bounding box center [1163, 265] width 15 height 15
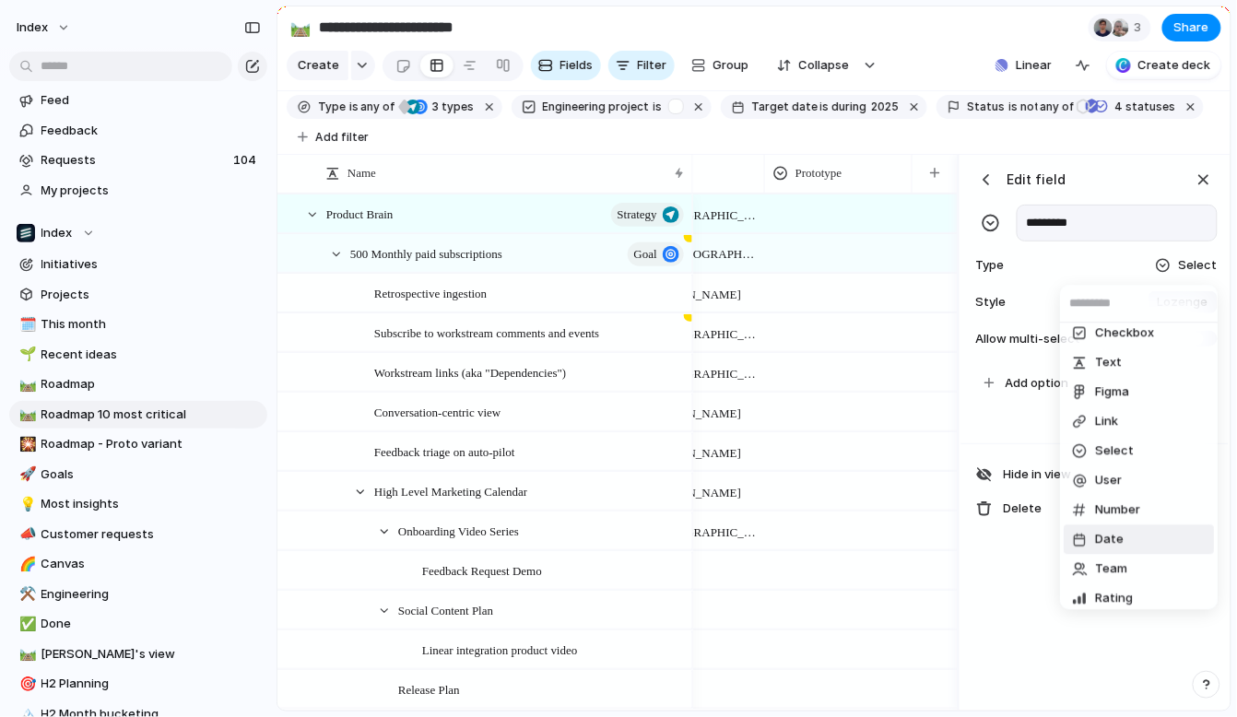
scroll to position [0, 0]
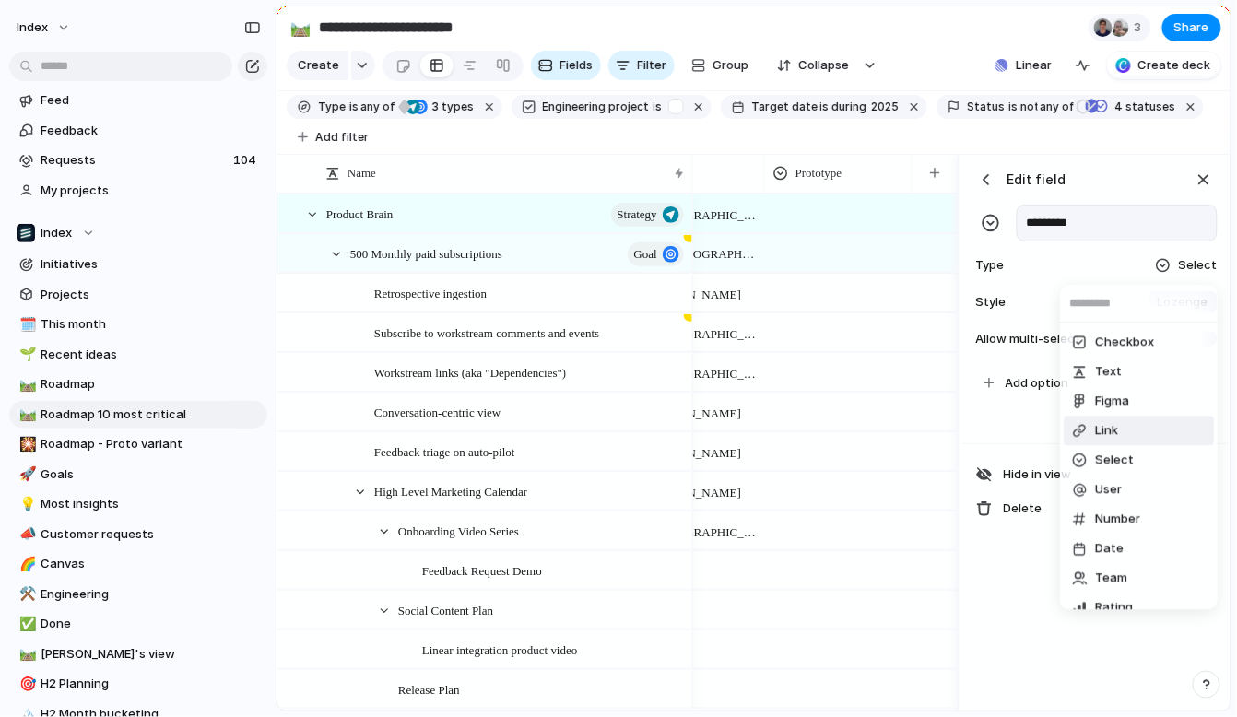
click at [1130, 431] on li "Link" at bounding box center [1139, 430] width 150 height 29
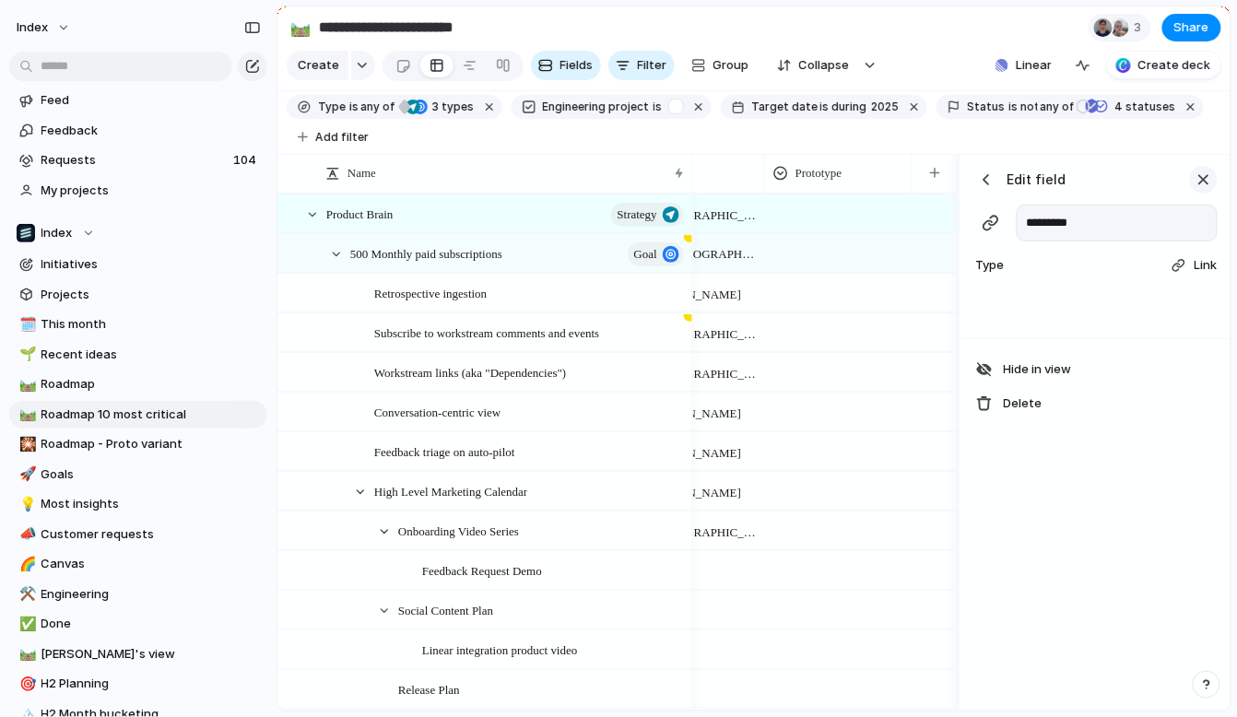
click at [1205, 175] on div "button" at bounding box center [1204, 180] width 20 height 20
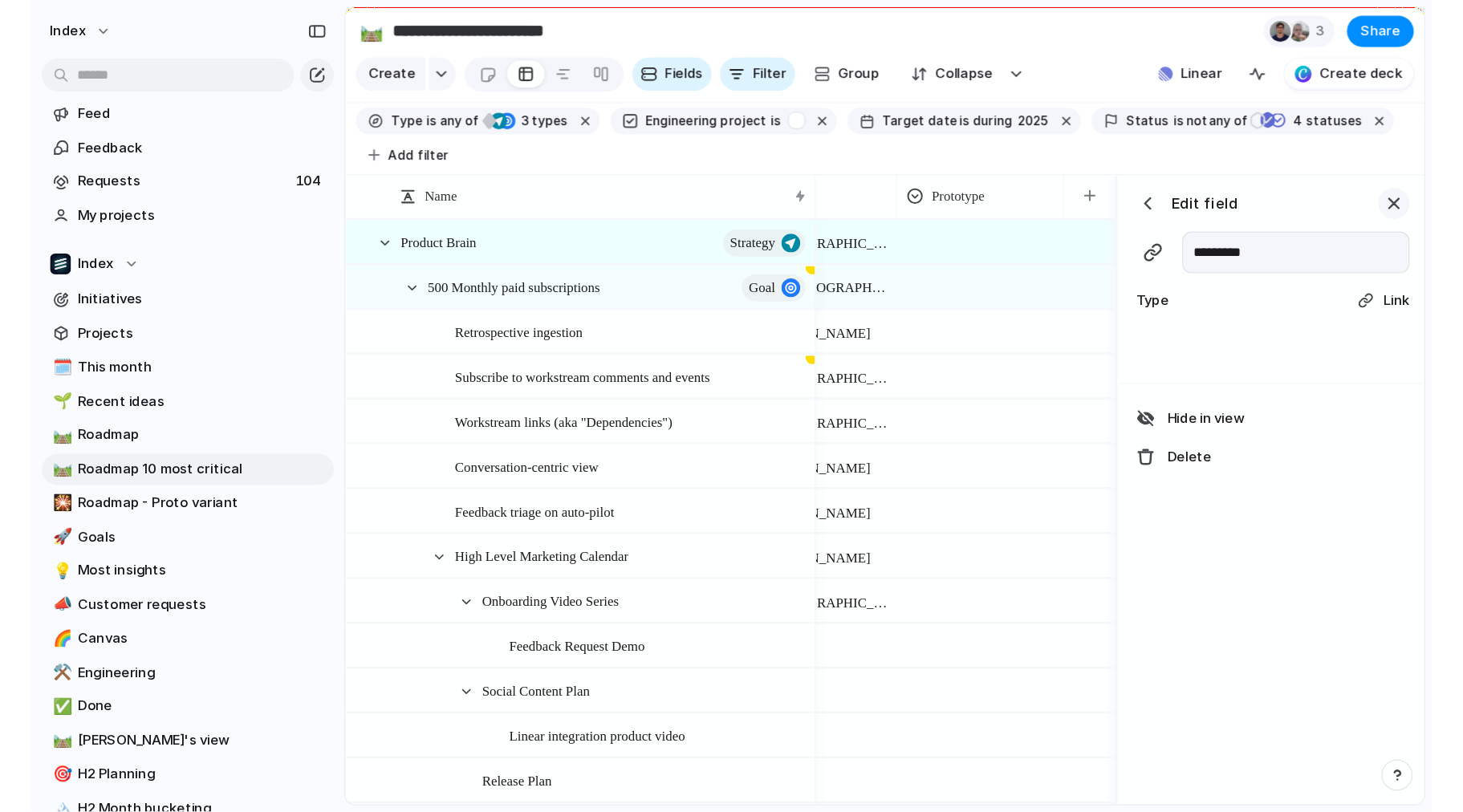
scroll to position [0, 205]
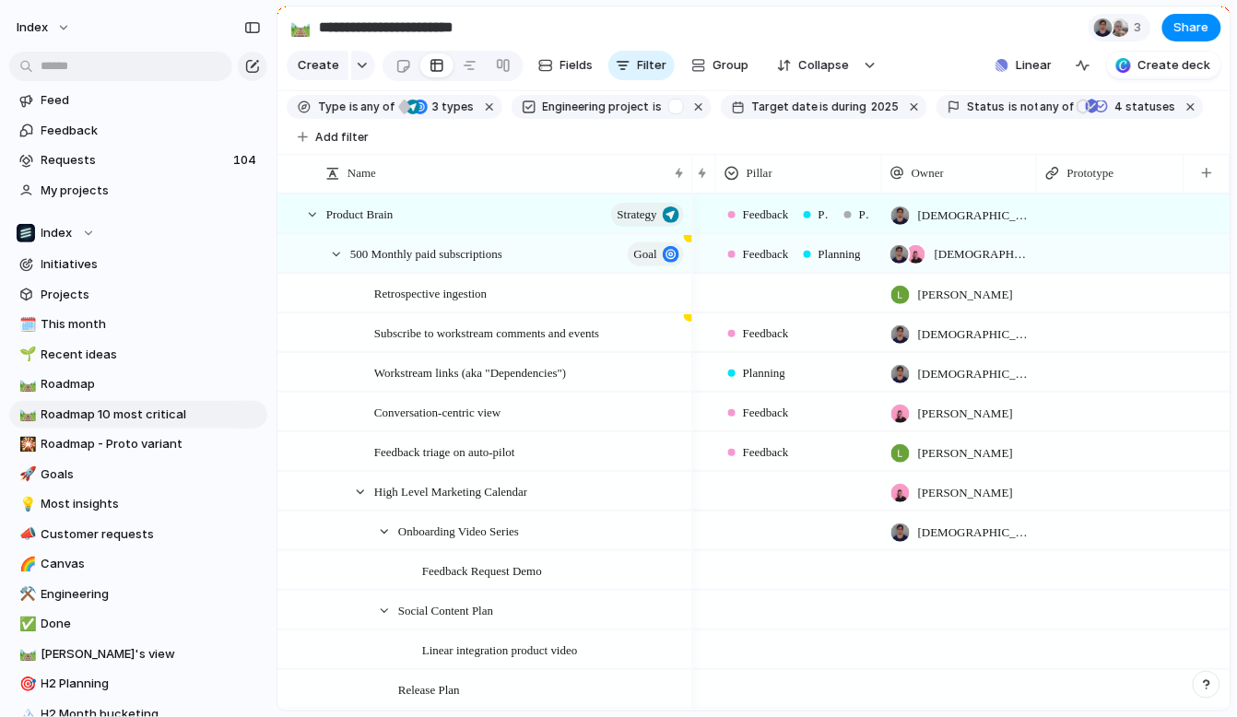
click at [1083, 337] on div at bounding box center [1110, 332] width 147 height 38
type textarea "**********"
click at [1112, 335] on span "[DOMAIN_NAME][URL]" at bounding box center [1119, 333] width 102 height 18
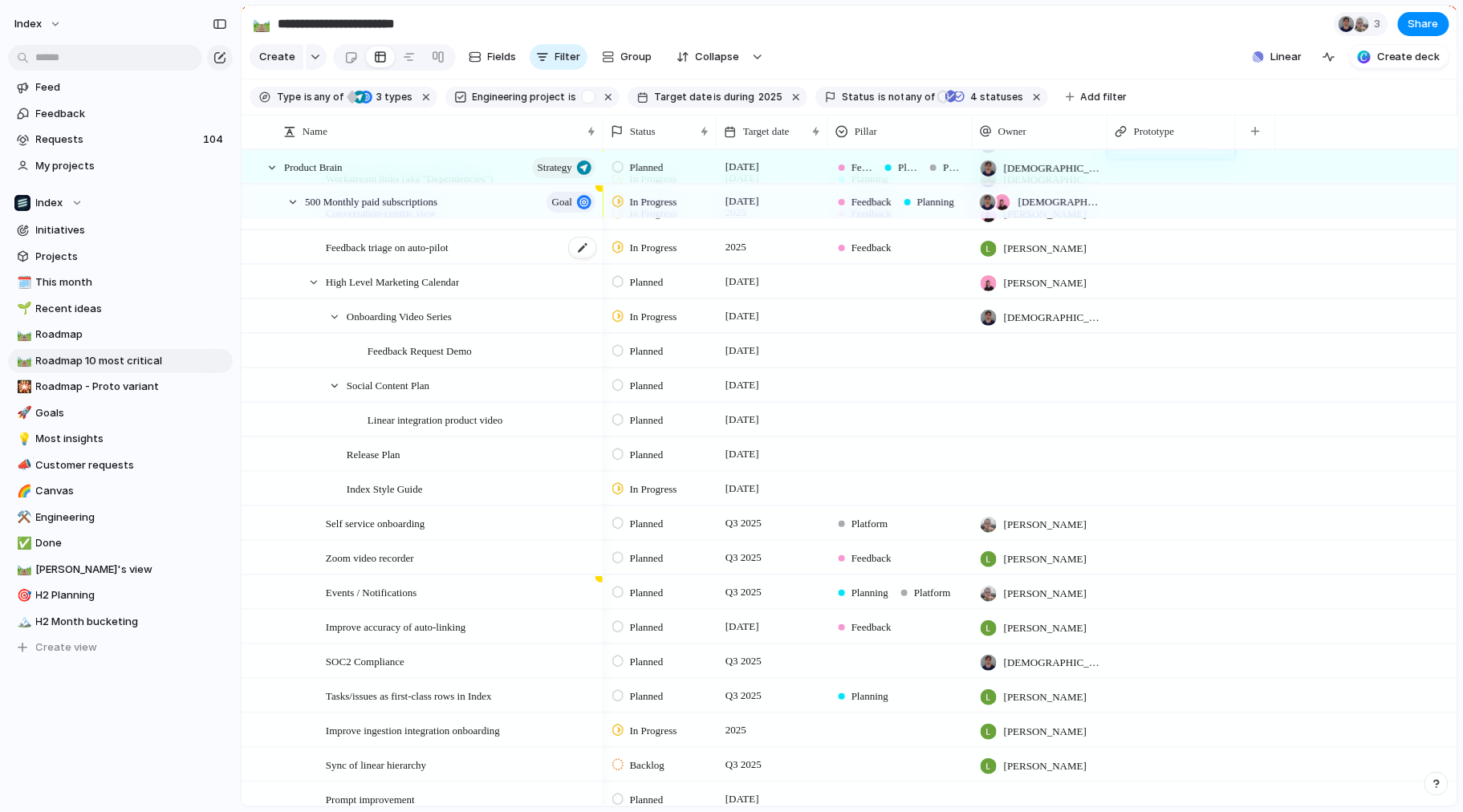
scroll to position [0, 0]
